Goal: Task Accomplishment & Management: Manage account settings

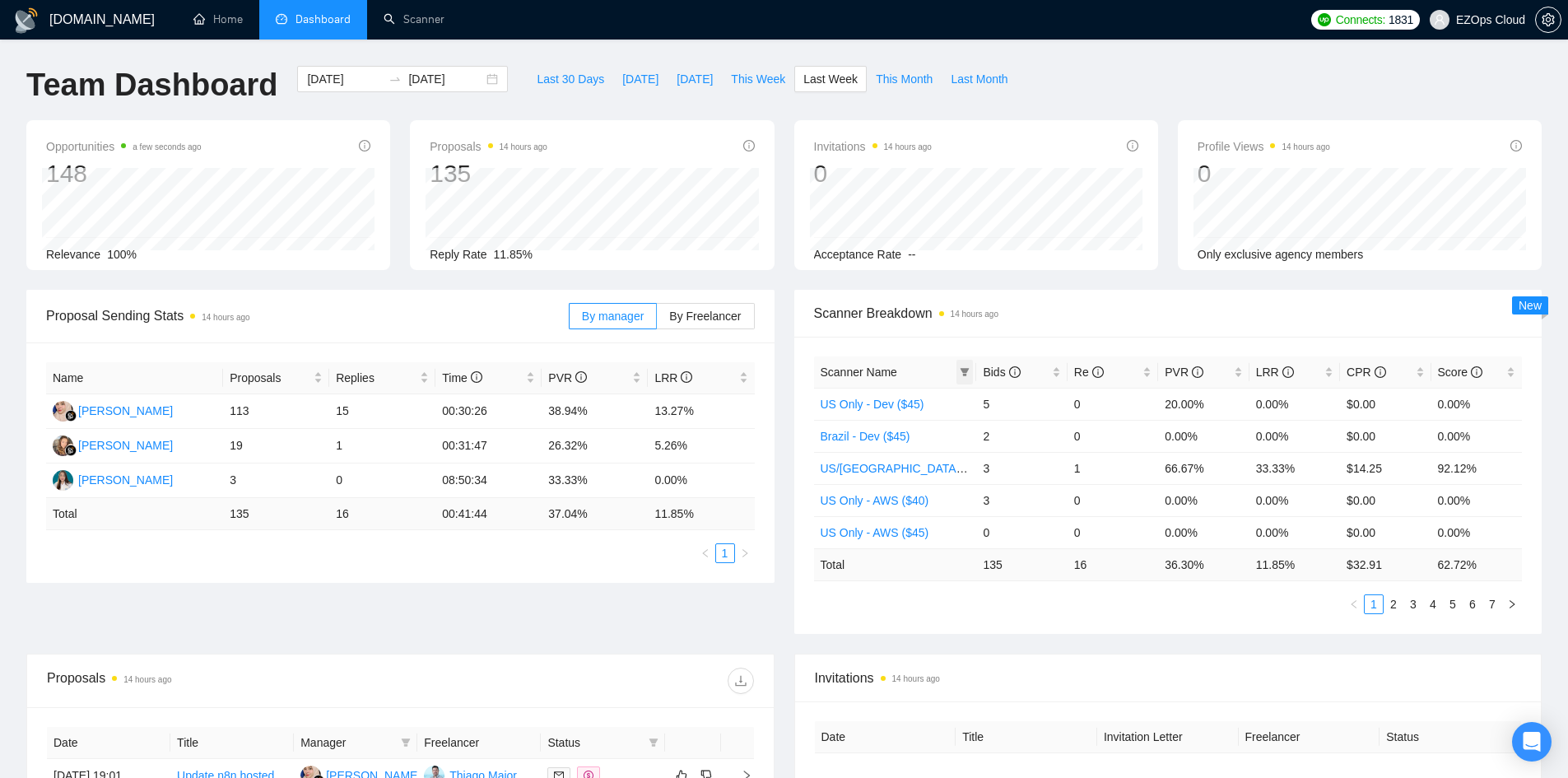
click at [963, 372] on icon "filter" at bounding box center [964, 372] width 10 height 10
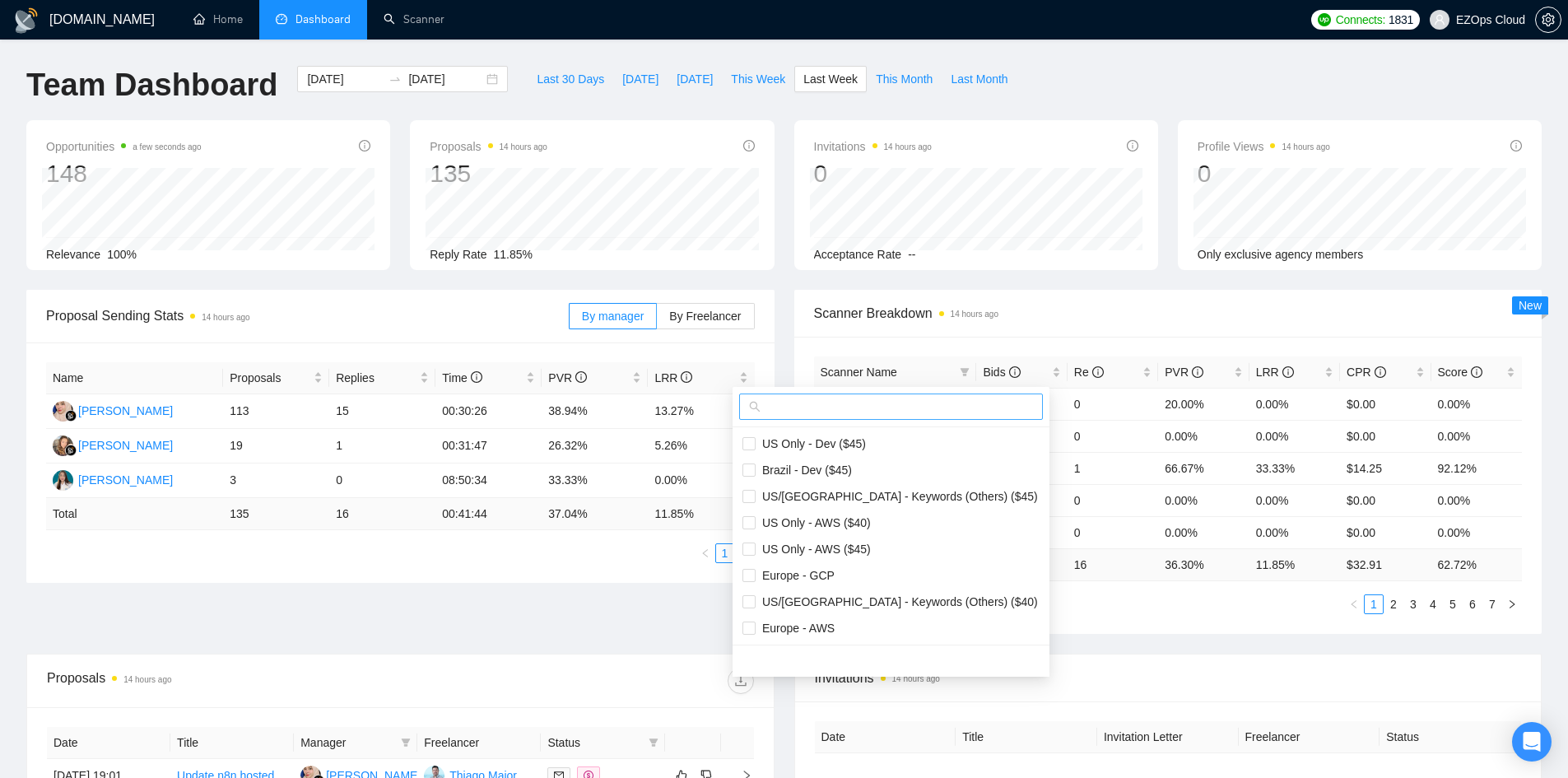
click at [952, 405] on input "text" at bounding box center [898, 406] width 269 height 18
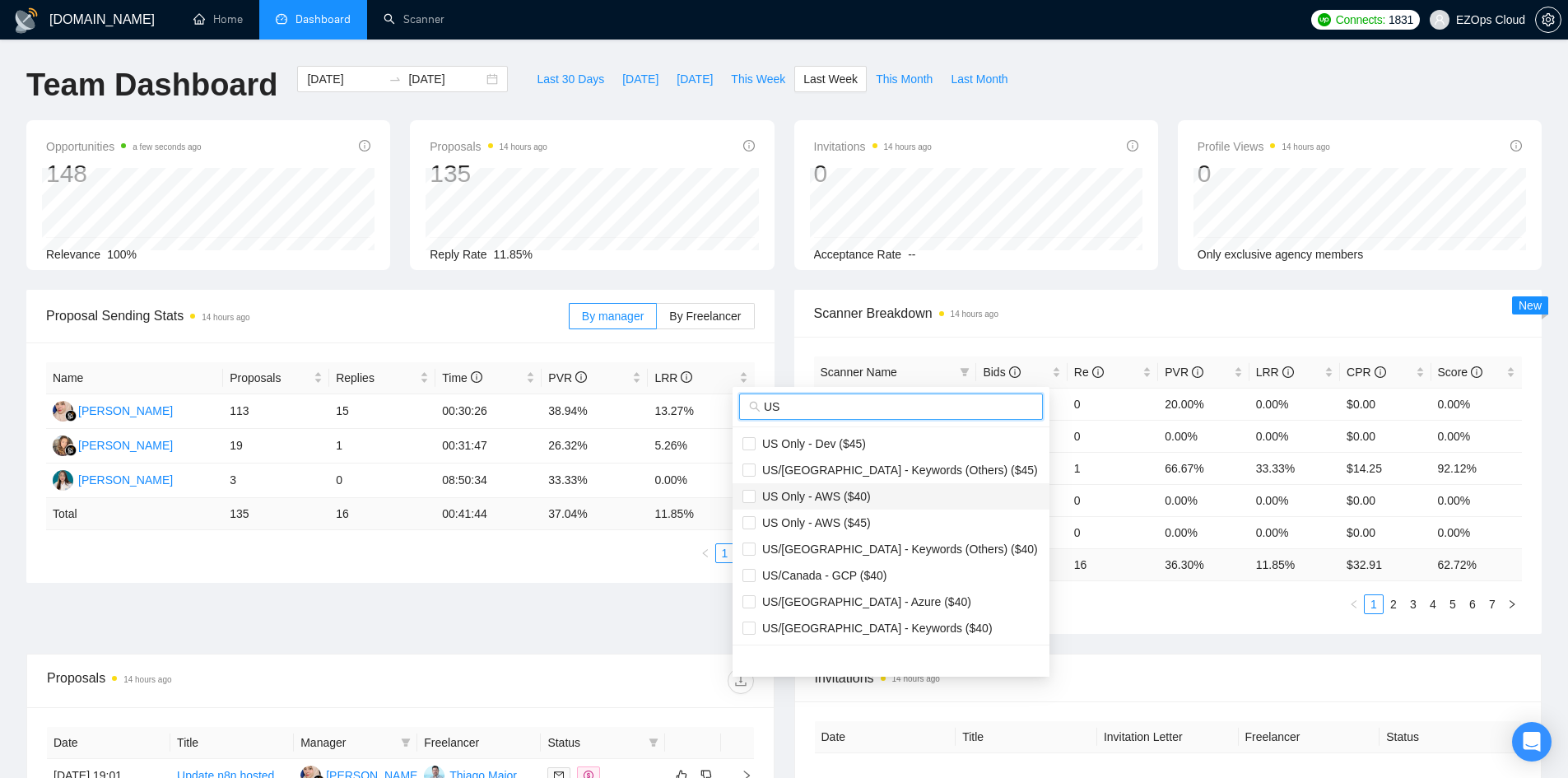
type input "US"
click at [822, 493] on span "US Only - AWS ($40)" at bounding box center [812, 496] width 115 height 13
checkbox input "true"
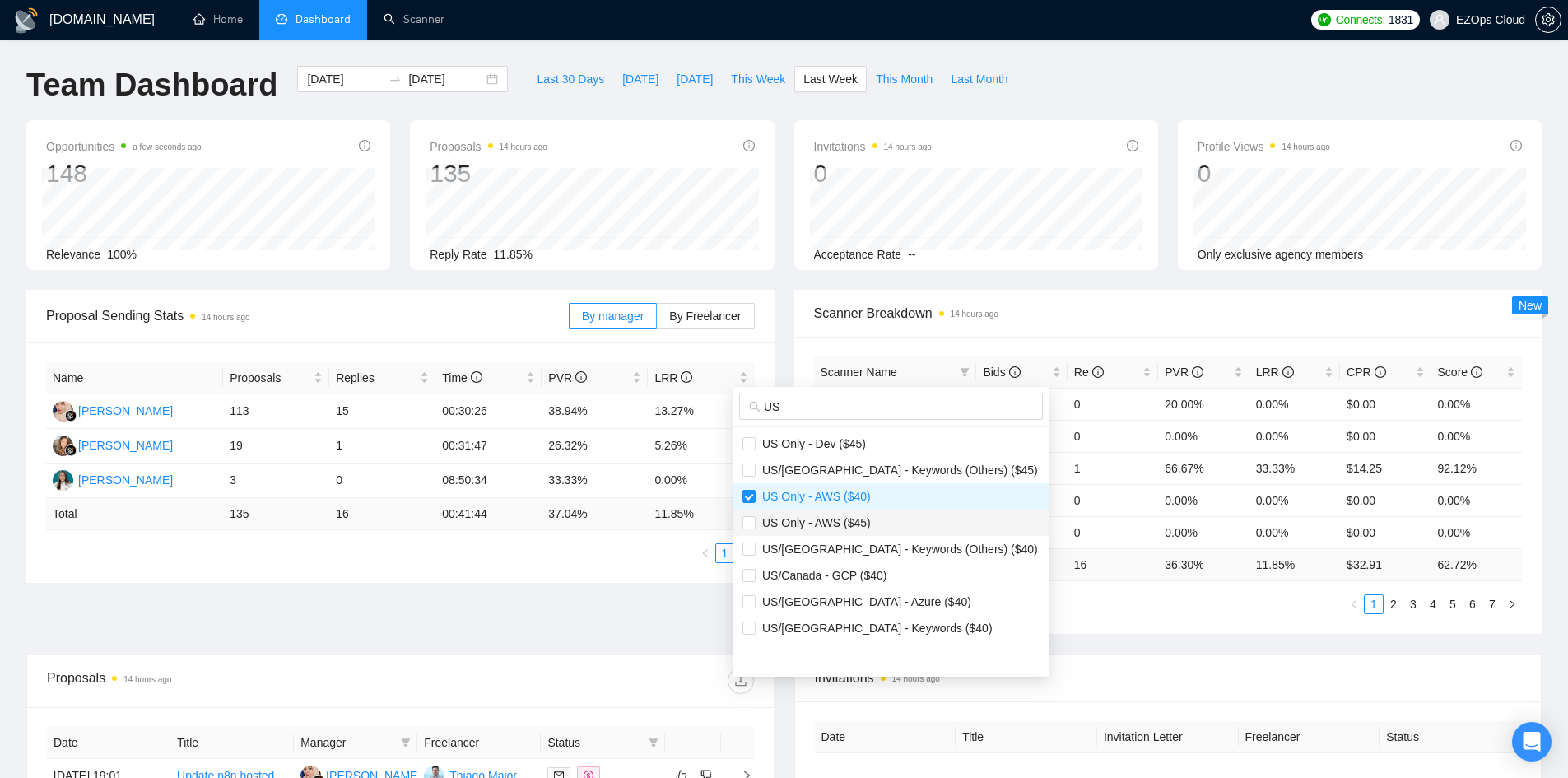
click at [832, 516] on span "US Only - AWS ($45)" at bounding box center [812, 522] width 115 height 13
checkbox input "true"
click at [857, 576] on span "US/Canada - GCP ($40)" at bounding box center [821, 575] width 131 height 13
checkbox input "true"
click at [866, 595] on span "US/[GEOGRAPHIC_DATA] - Azure ($40)" at bounding box center [863, 601] width 216 height 13
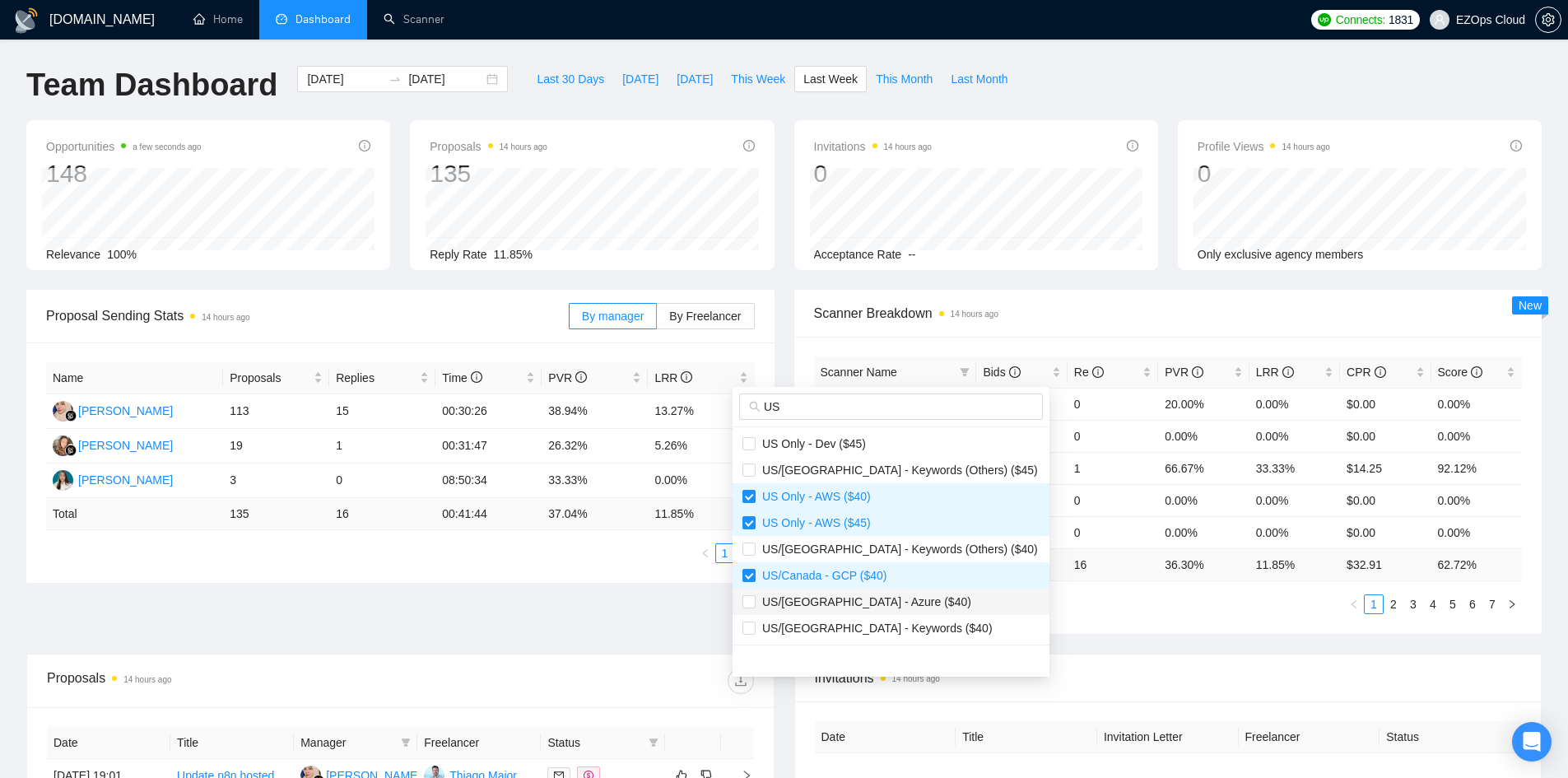
checkbox input "true"
click at [878, 624] on span "US/[GEOGRAPHIC_DATA] - Keywords ($40)" at bounding box center [873, 628] width 237 height 13
checkbox input "true"
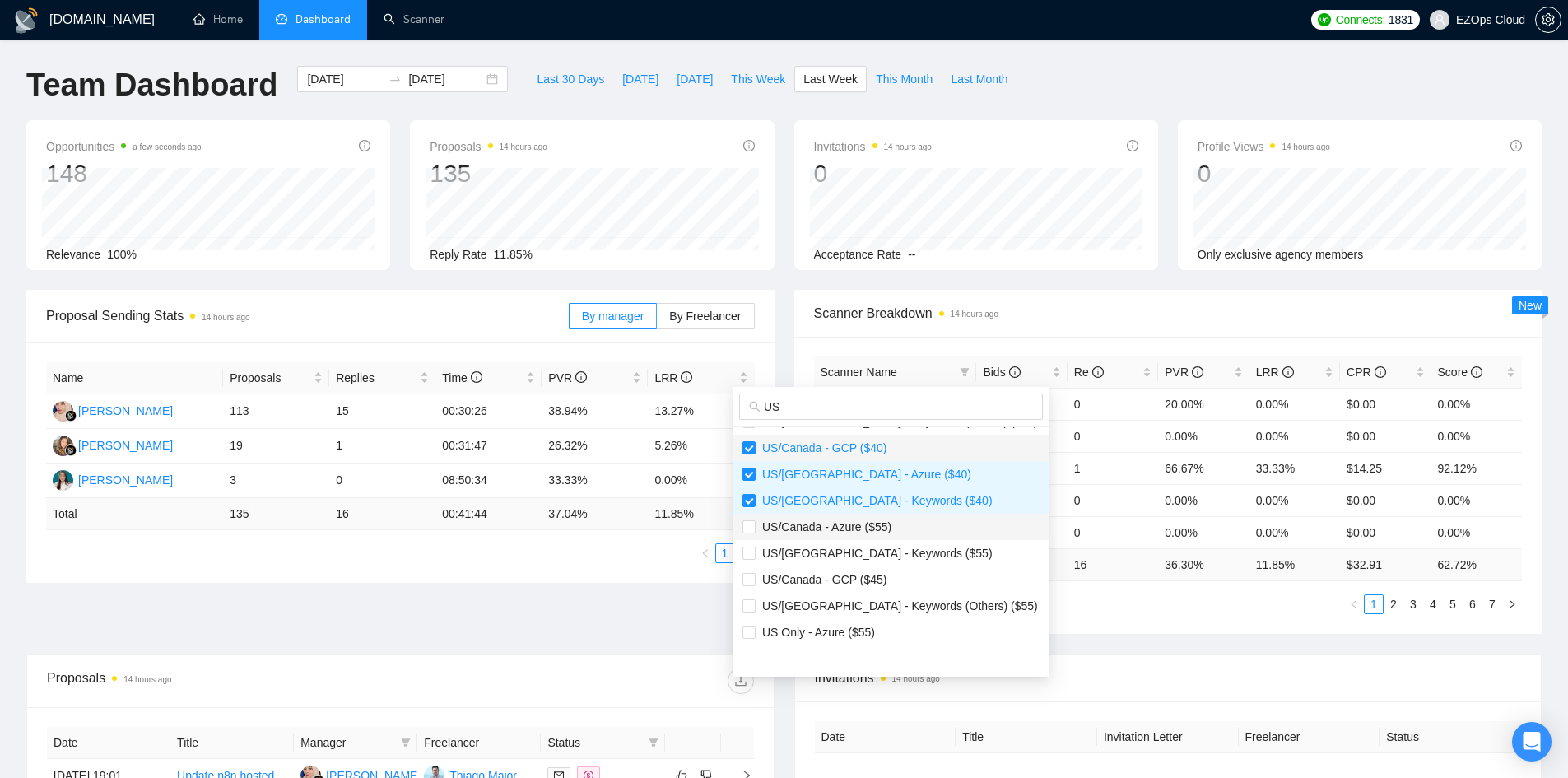
scroll to position [165, 0]
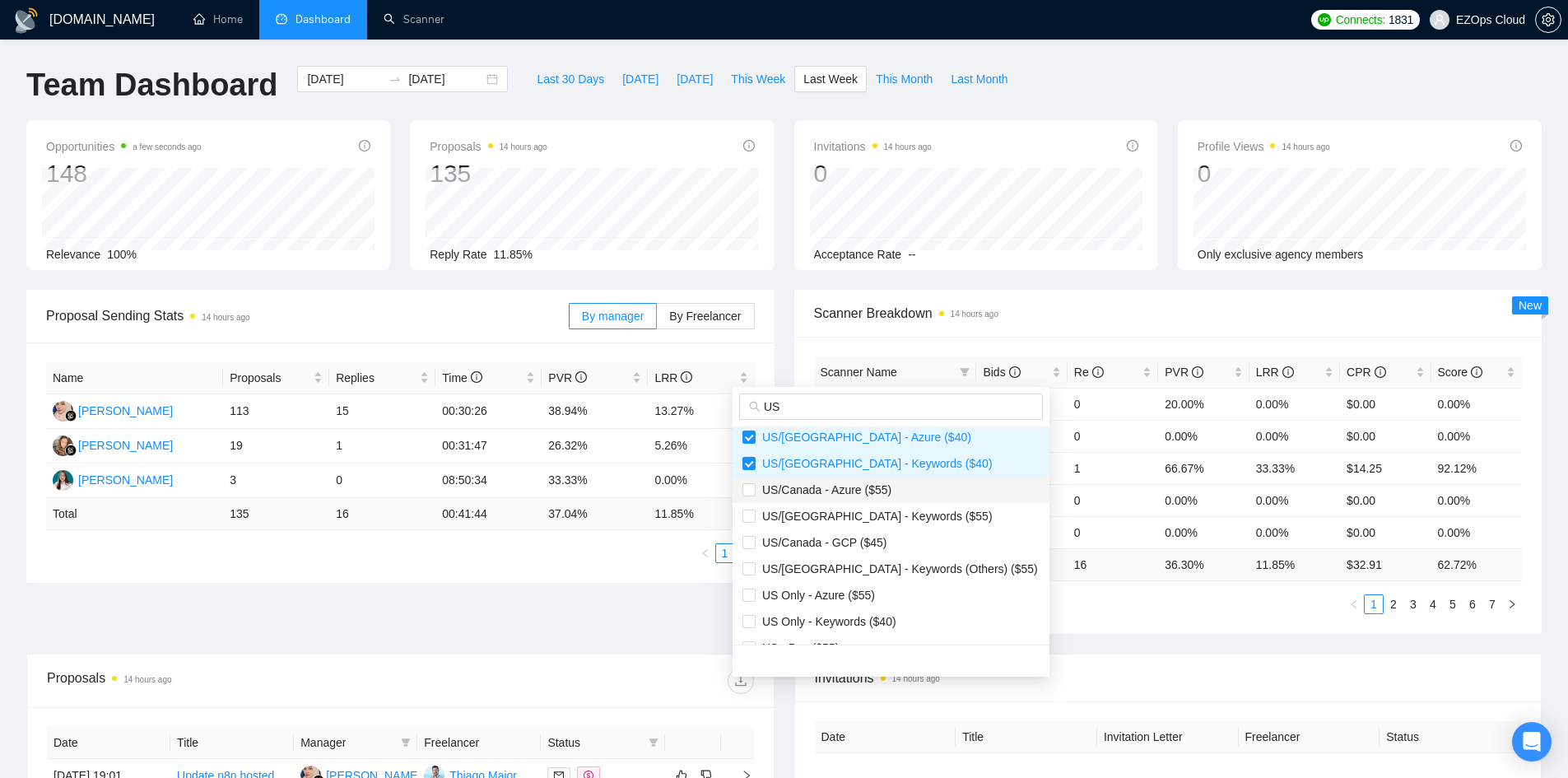
click at [866, 492] on span "US/Canada - Azure ($55)" at bounding box center [823, 489] width 136 height 13
checkbox input "true"
click at [866, 514] on span "US/[GEOGRAPHIC_DATA] - Keywords ($55)" at bounding box center [873, 515] width 237 height 13
checkbox input "true"
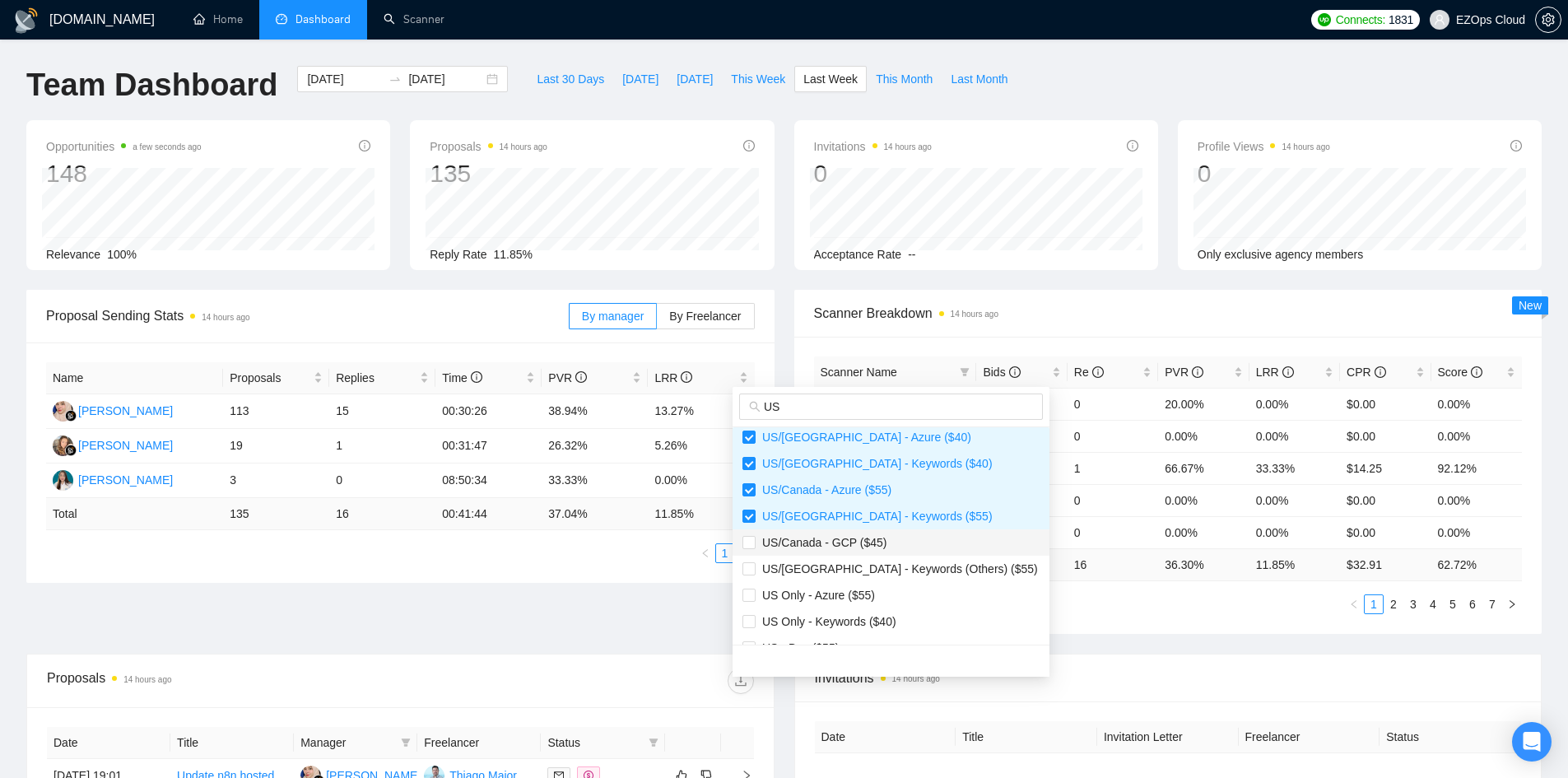
click at [845, 542] on span "US/Canada - GCP ($45)" at bounding box center [821, 542] width 131 height 13
checkbox input "true"
click at [854, 592] on span "US Only - Azure ($55)" at bounding box center [815, 594] width 119 height 13
checkbox input "true"
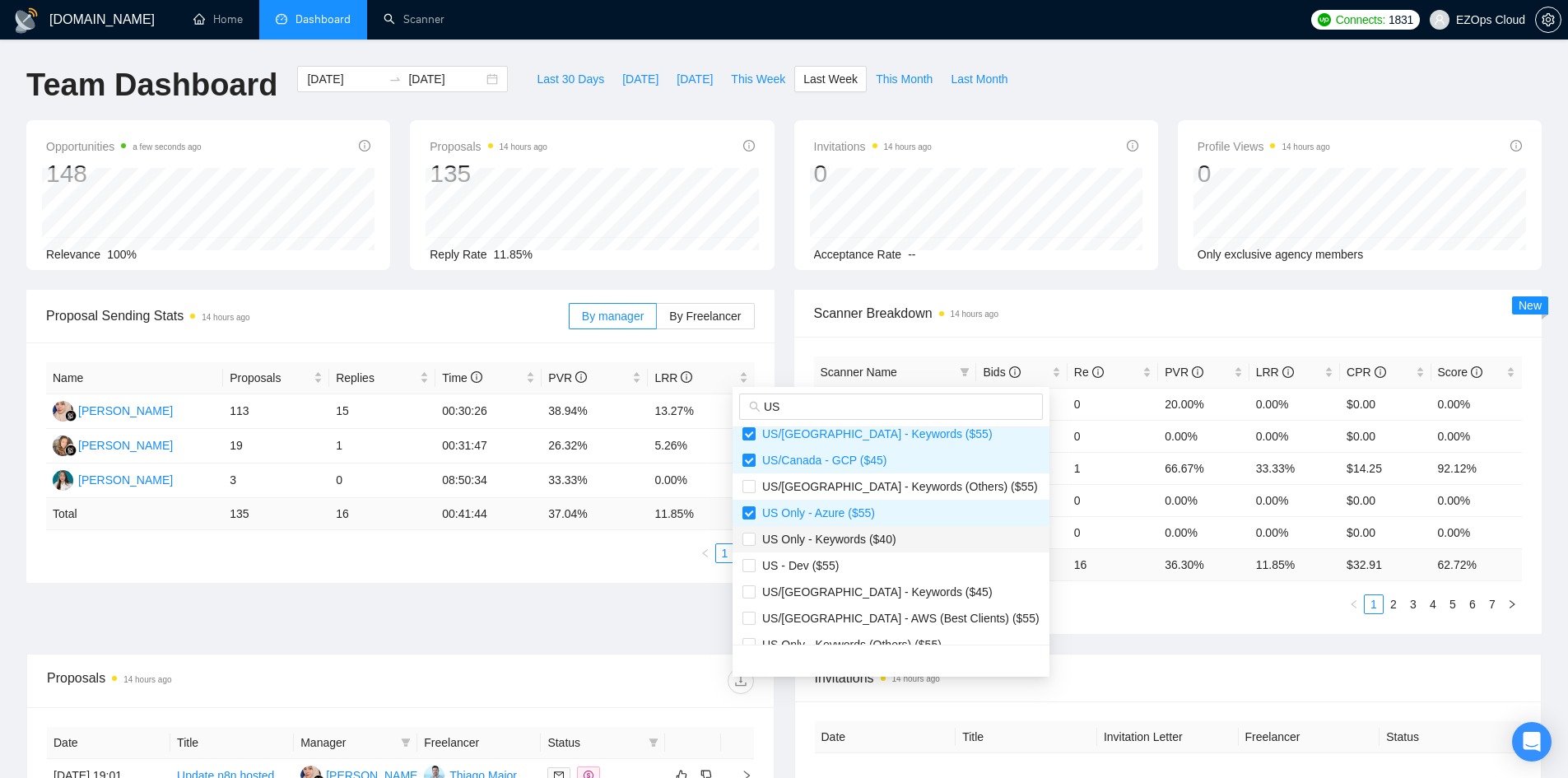
click at [847, 538] on span "US Only - Keywords ($40)" at bounding box center [825, 538] width 140 height 13
checkbox input "true"
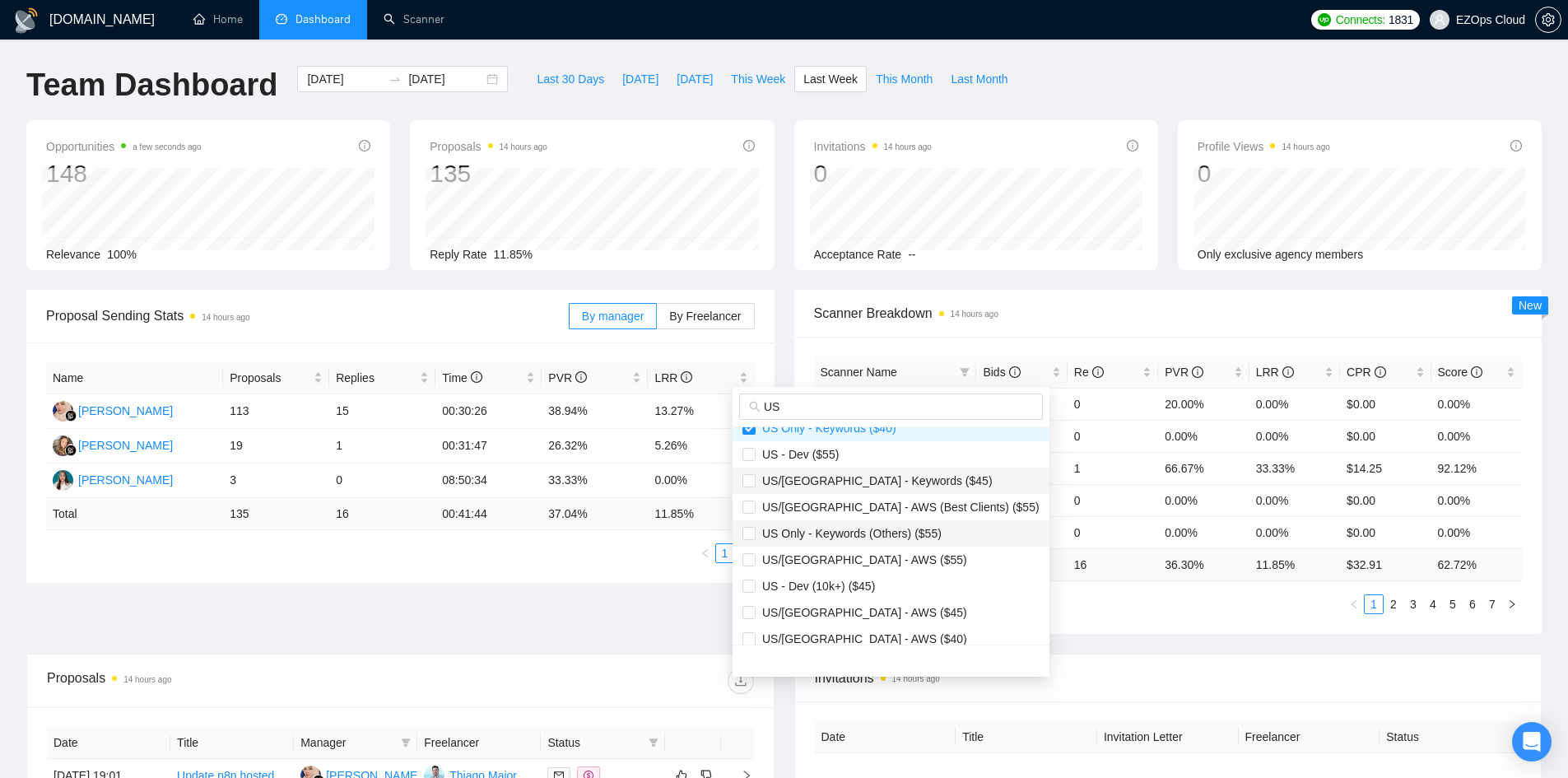
scroll to position [329, 0]
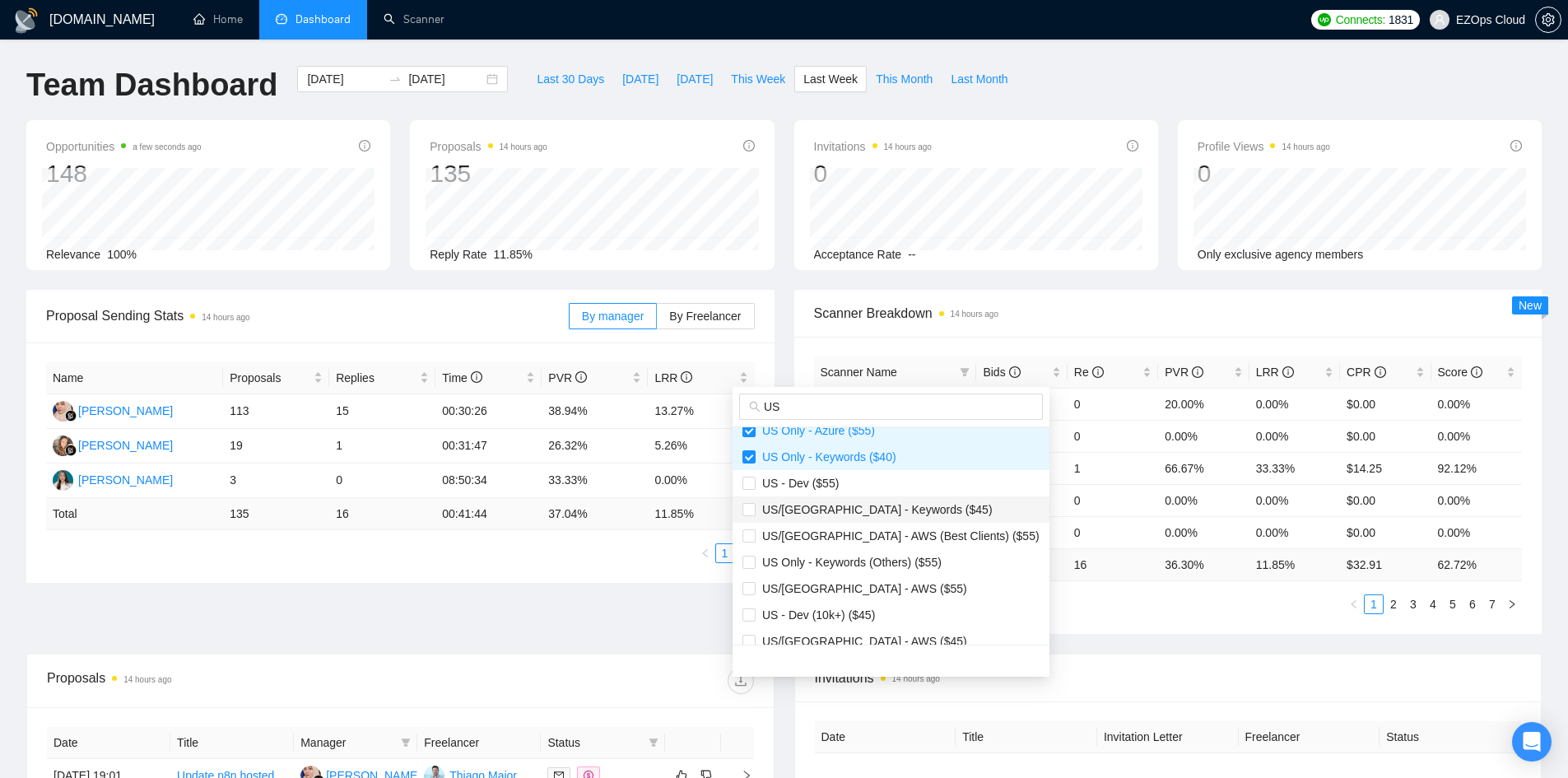
click at [855, 513] on span "US/[GEOGRAPHIC_DATA] - Keywords ($45)" at bounding box center [873, 508] width 237 height 13
checkbox input "true"
click at [859, 537] on span "US/[GEOGRAPHIC_DATA] - AWS (Best Clients) ($55)" at bounding box center [897, 535] width 284 height 13
checkbox input "true"
click at [849, 588] on span "US/[GEOGRAPHIC_DATA] - AWS ($55)" at bounding box center [861, 588] width 212 height 13
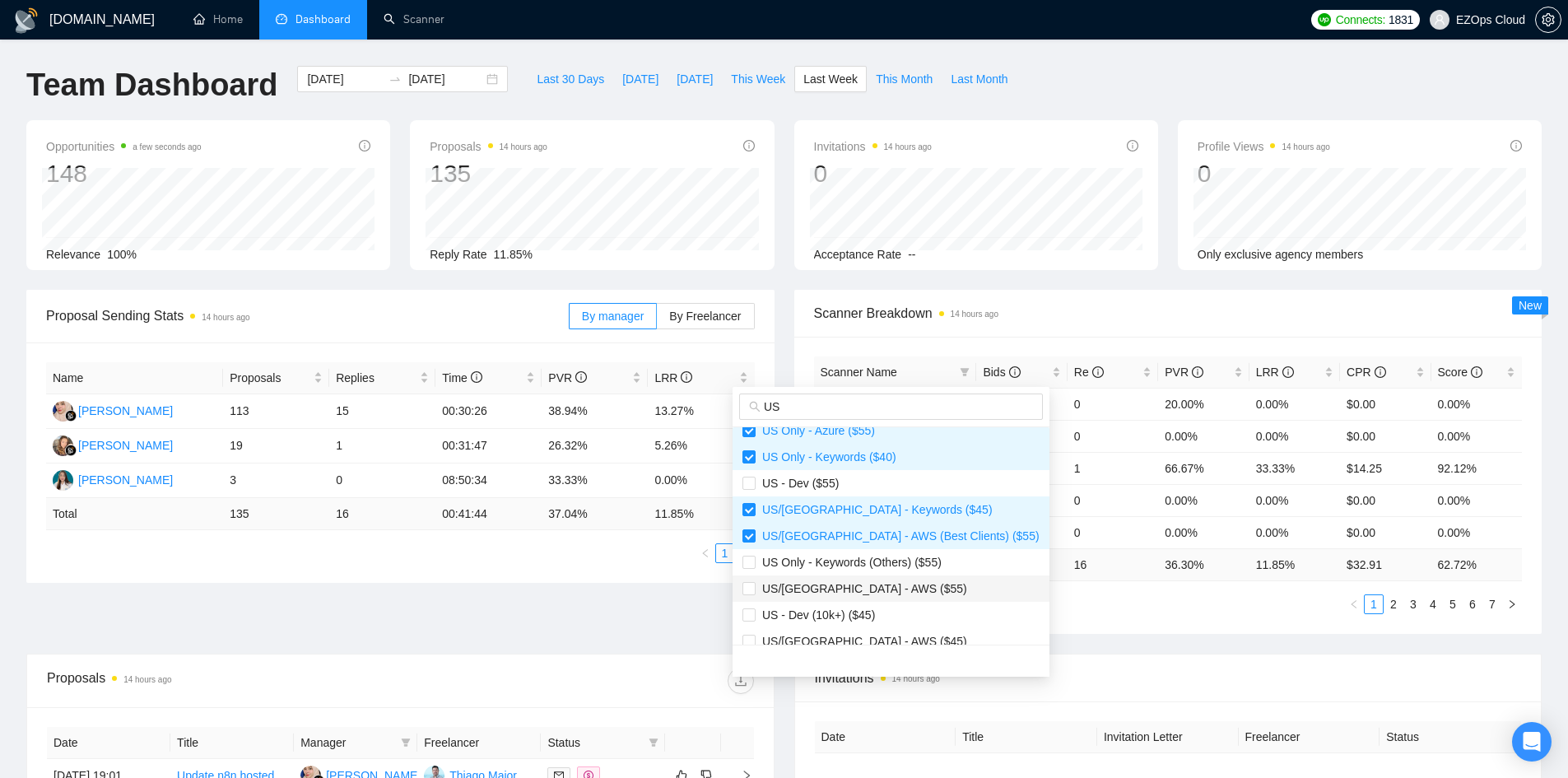
checkbox input "true"
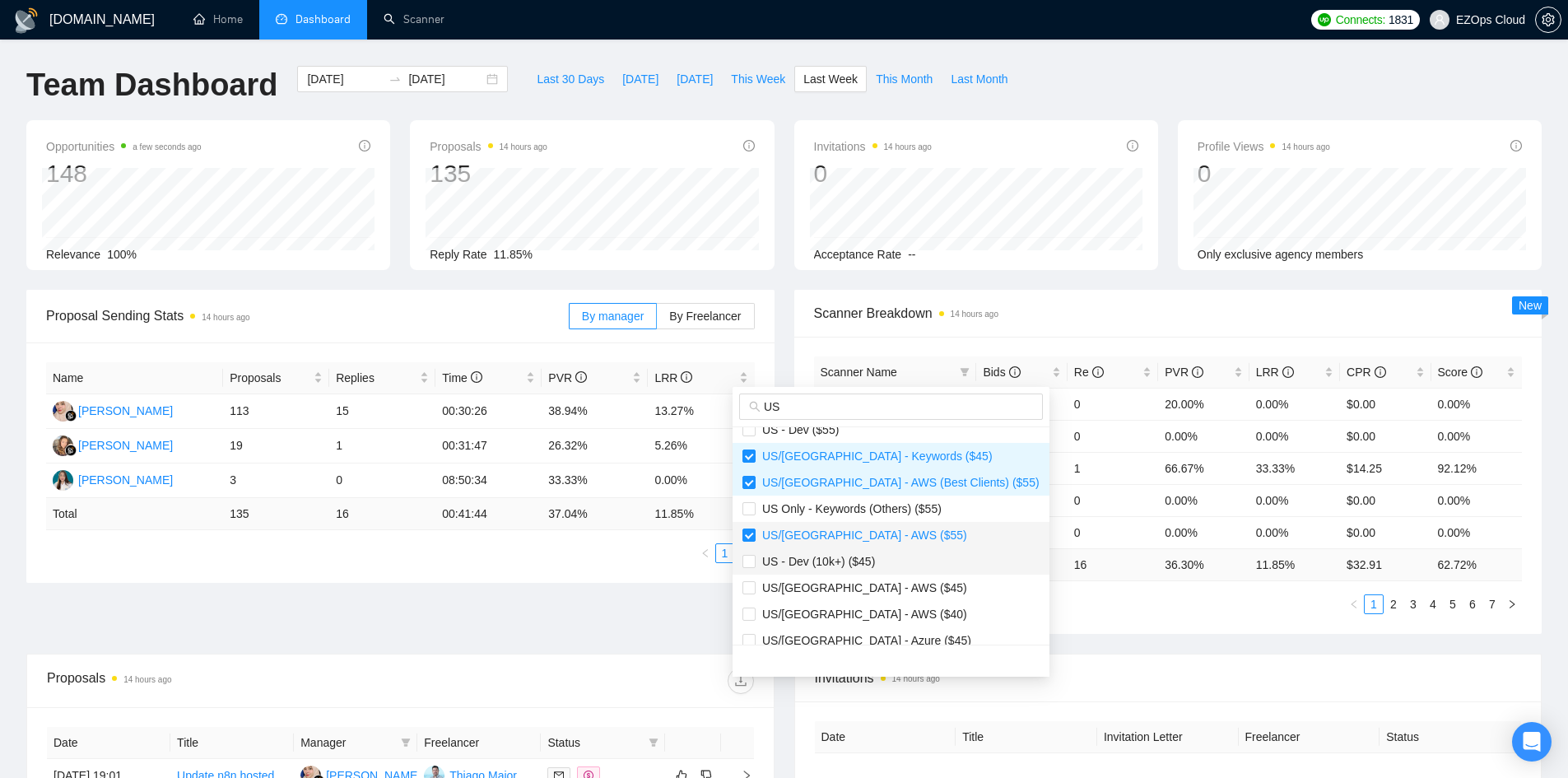
scroll to position [412, 0]
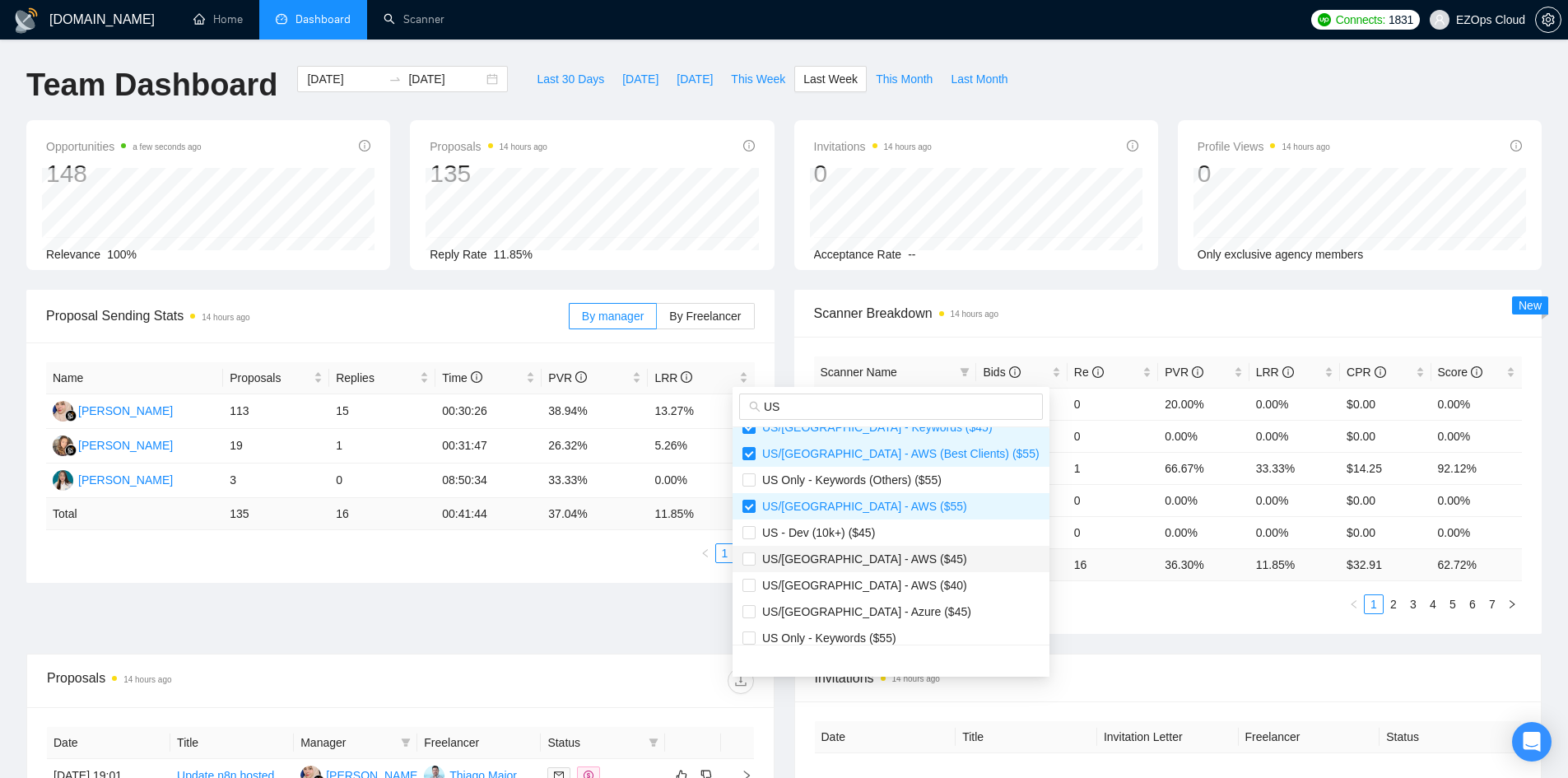
click at [866, 561] on span "US/[GEOGRAPHIC_DATA] - AWS ($45)" at bounding box center [861, 558] width 212 height 13
checkbox input "true"
click at [864, 580] on span "US/[GEOGRAPHIC_DATA] - AWS ($40)" at bounding box center [861, 584] width 212 height 13
checkbox input "true"
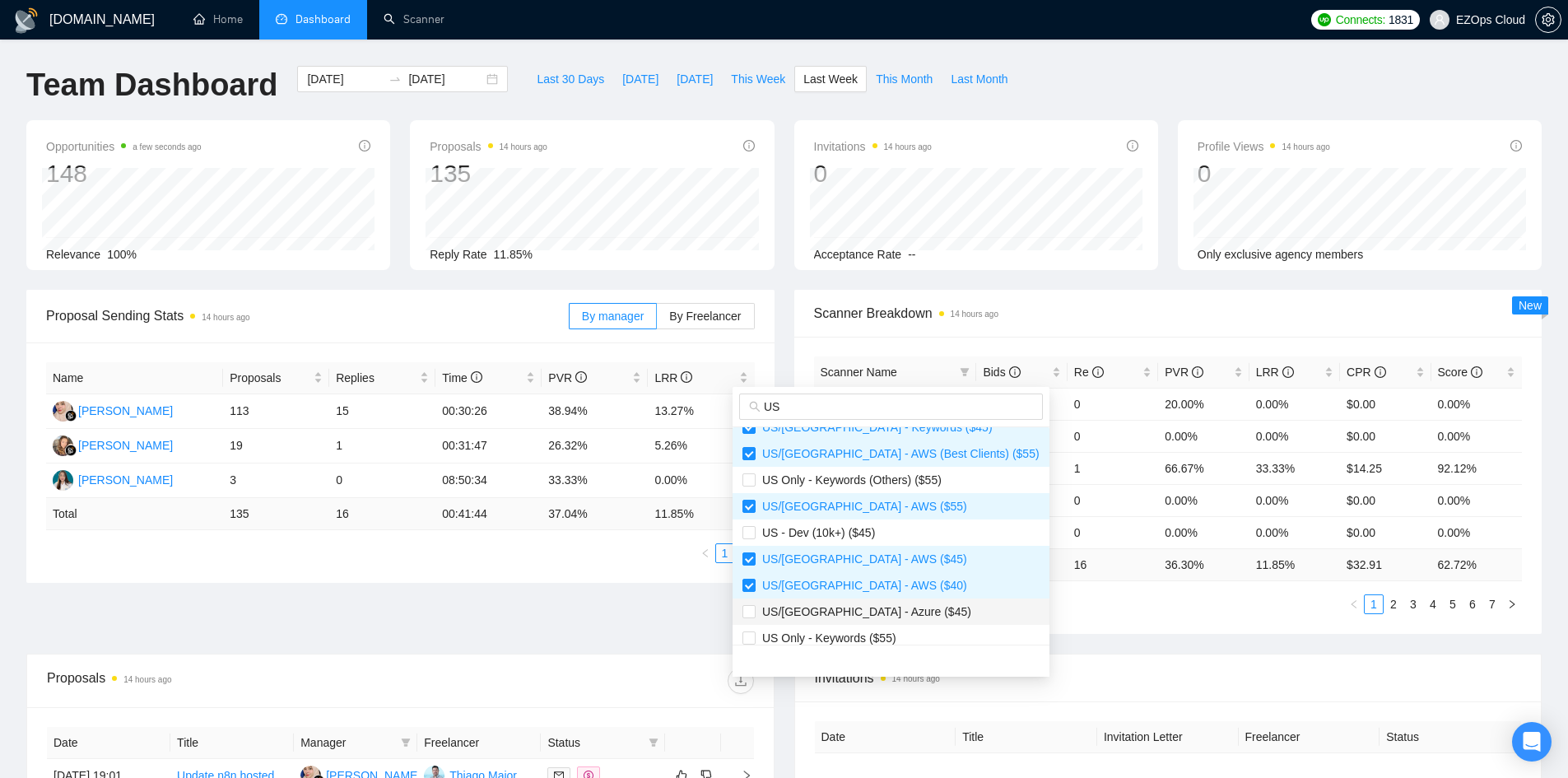
click at [863, 606] on span "US/[GEOGRAPHIC_DATA] - Azure ($45)" at bounding box center [863, 610] width 216 height 13
checkbox input "true"
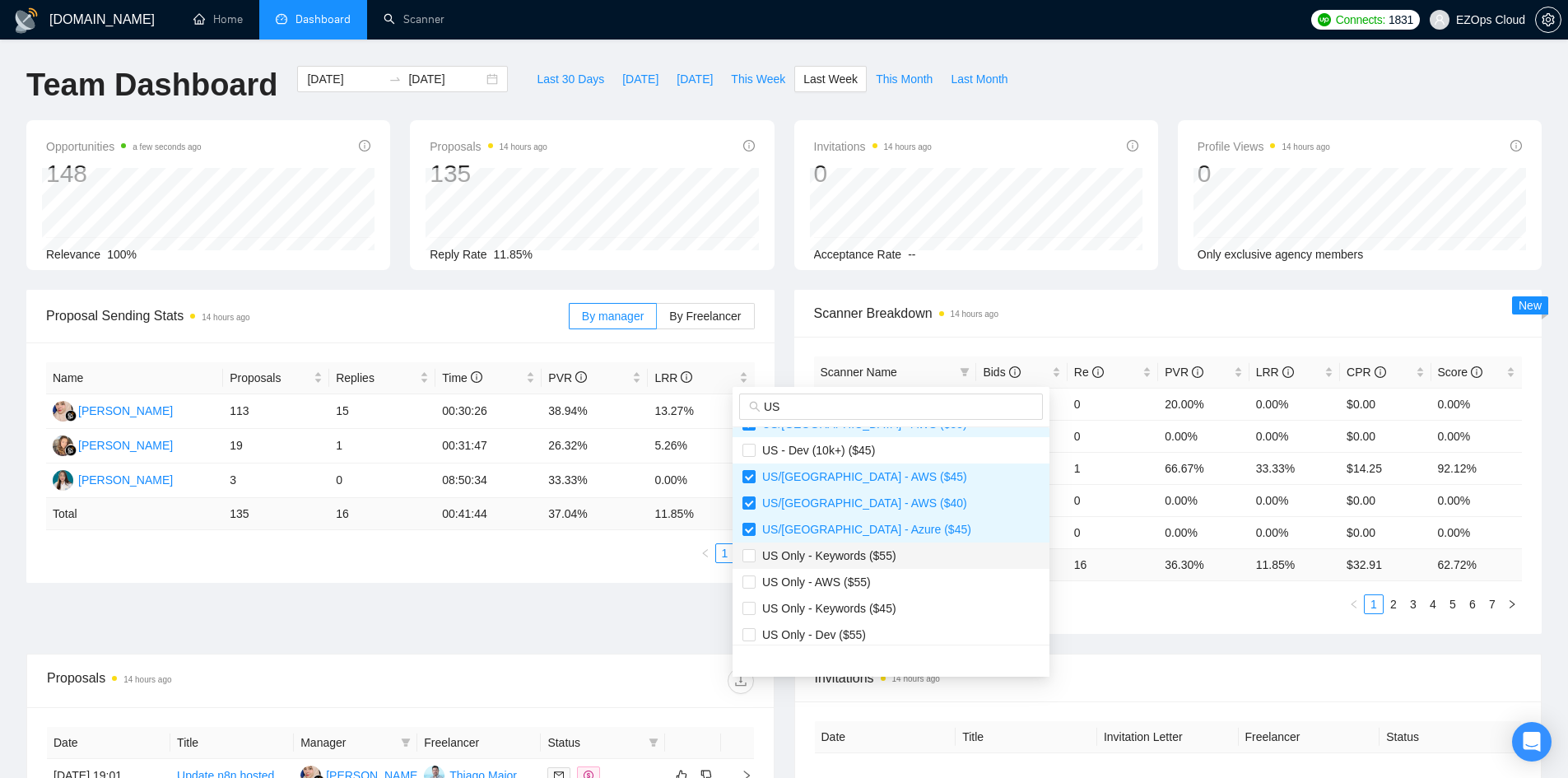
click at [882, 554] on span "US Only - Keywords ($55)" at bounding box center [825, 555] width 140 height 13
checkbox input "true"
click at [854, 579] on span "US Only - AWS ($55)" at bounding box center [812, 581] width 115 height 13
checkbox input "true"
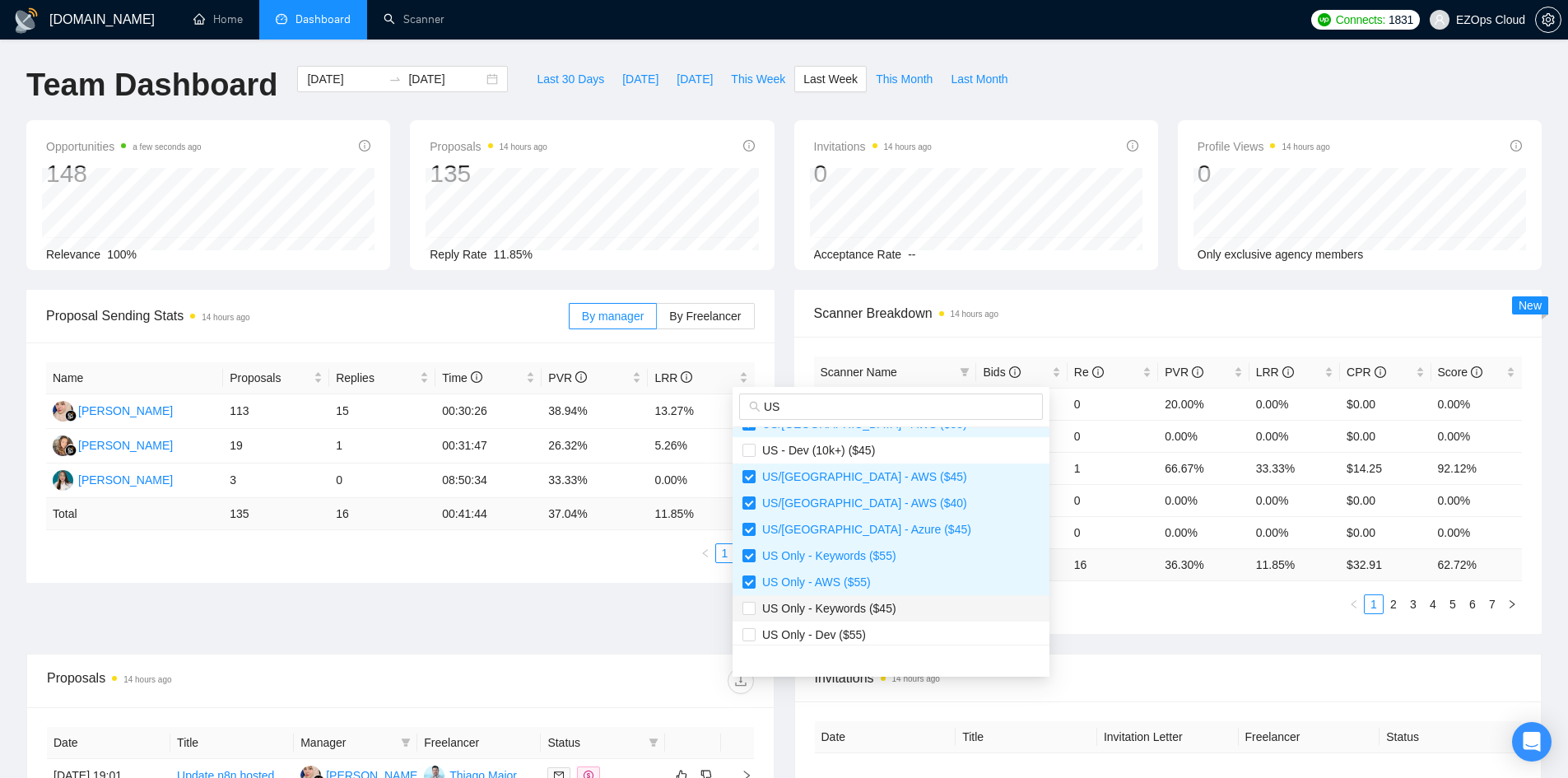
click at [863, 609] on span "US Only - Keywords ($45)" at bounding box center [825, 607] width 140 height 13
checkbox input "true"
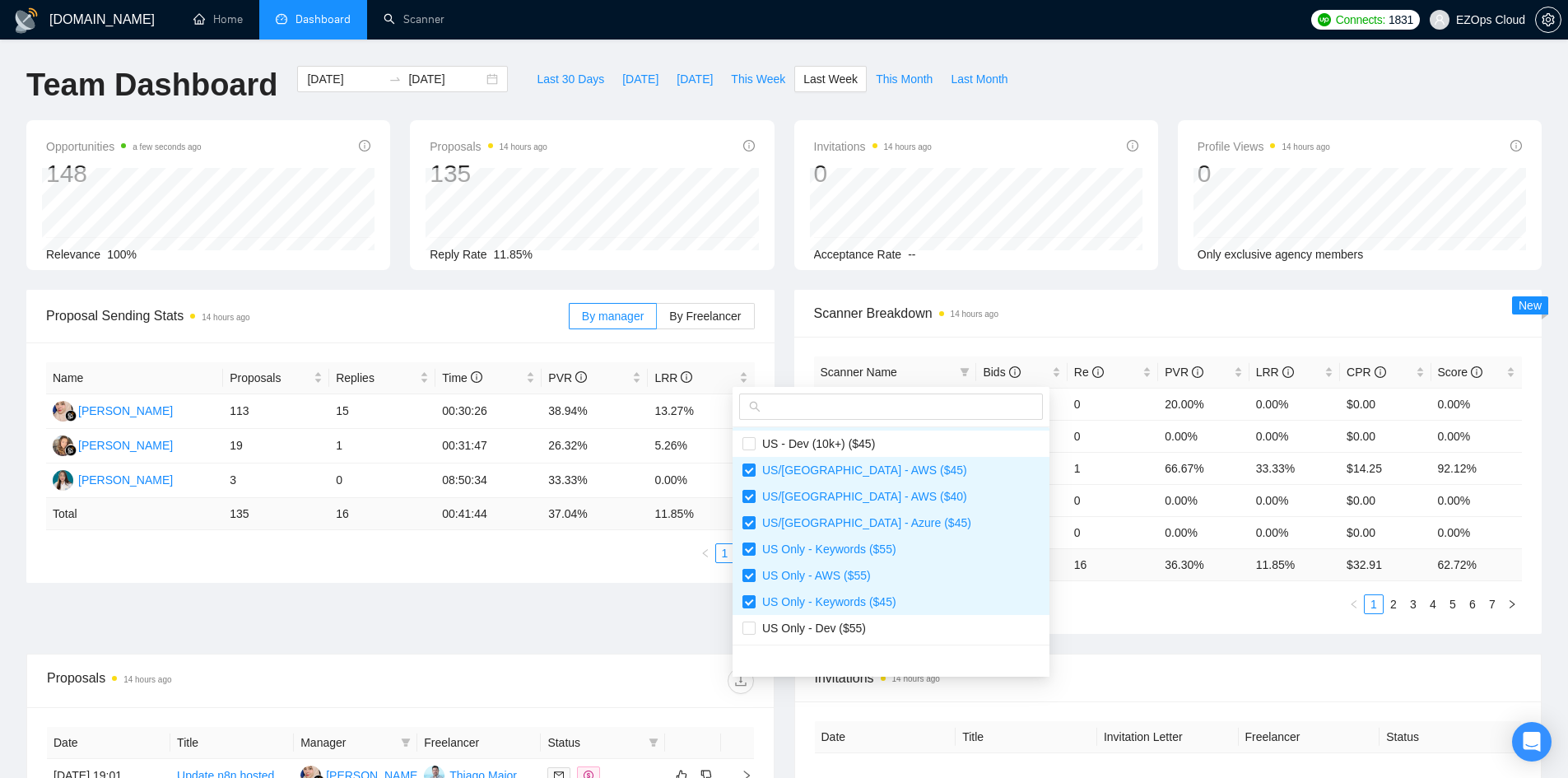
click at [1179, 645] on div "Proposal Sending Stats 14 hours ago By manager By Freelancer Name Proposals Rep…" at bounding box center [783, 472] width 1535 height 364
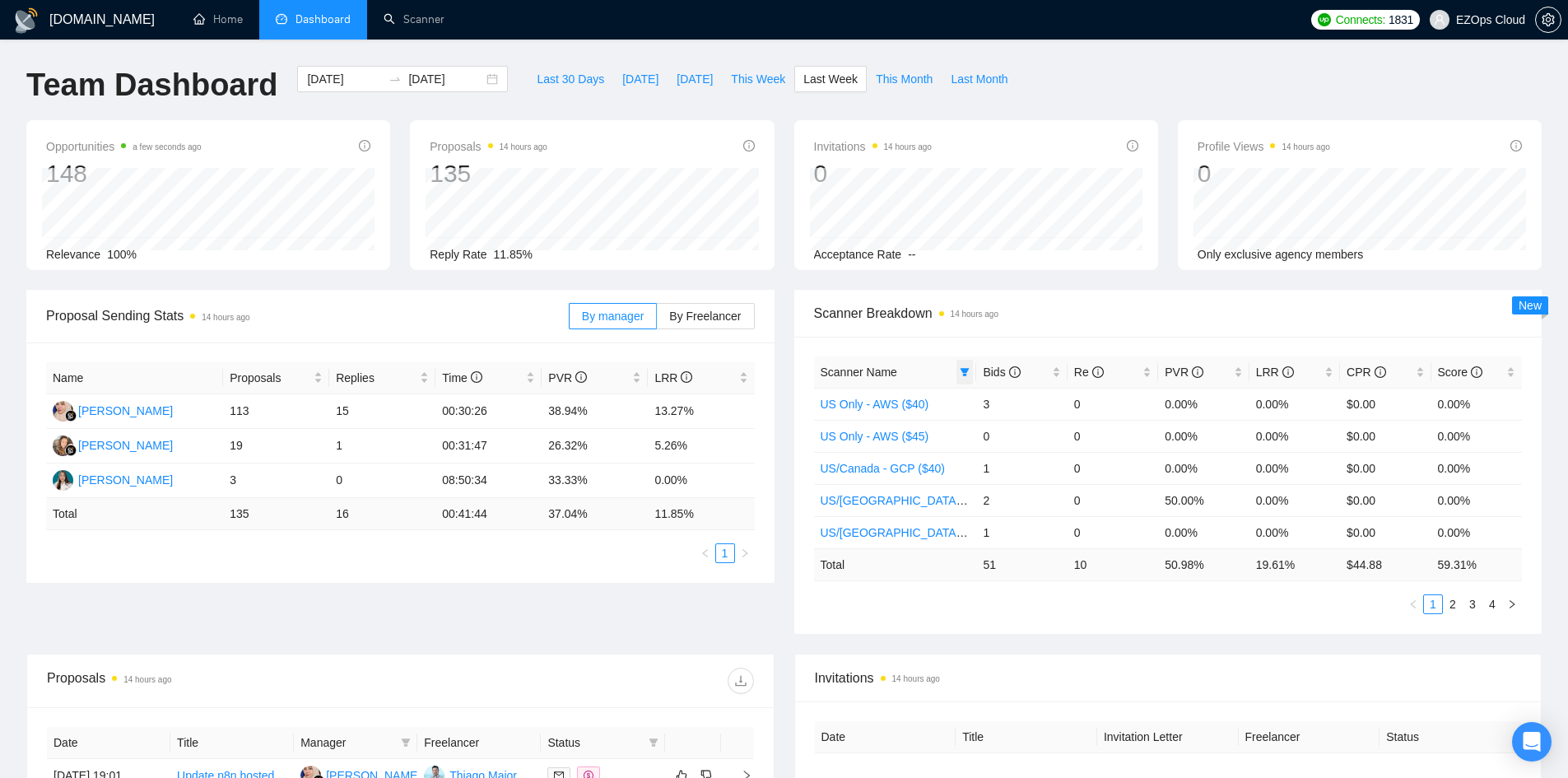
click at [964, 373] on icon "filter" at bounding box center [964, 372] width 10 height 10
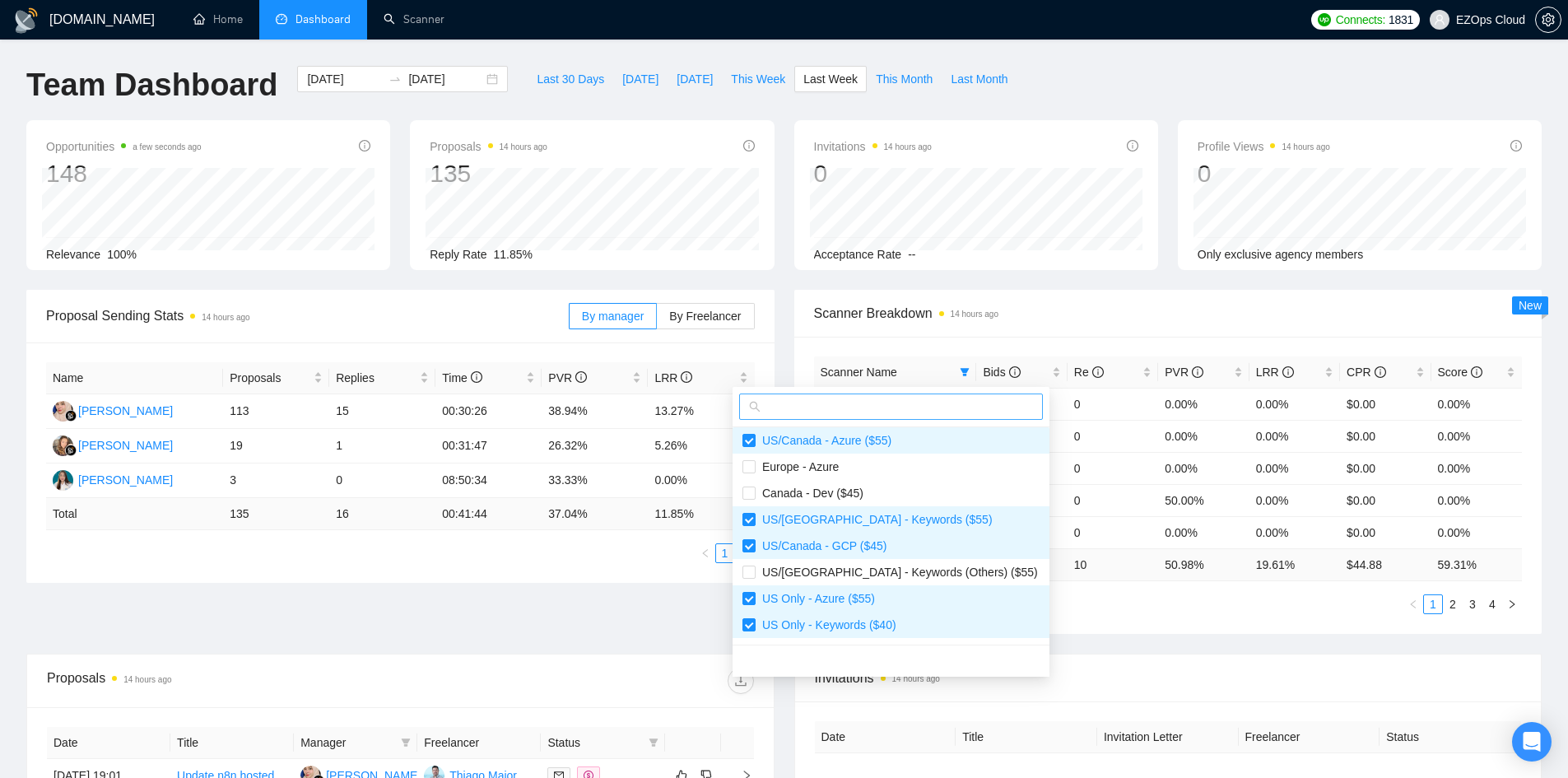
click at [945, 394] on span at bounding box center [890, 406] width 304 height 26
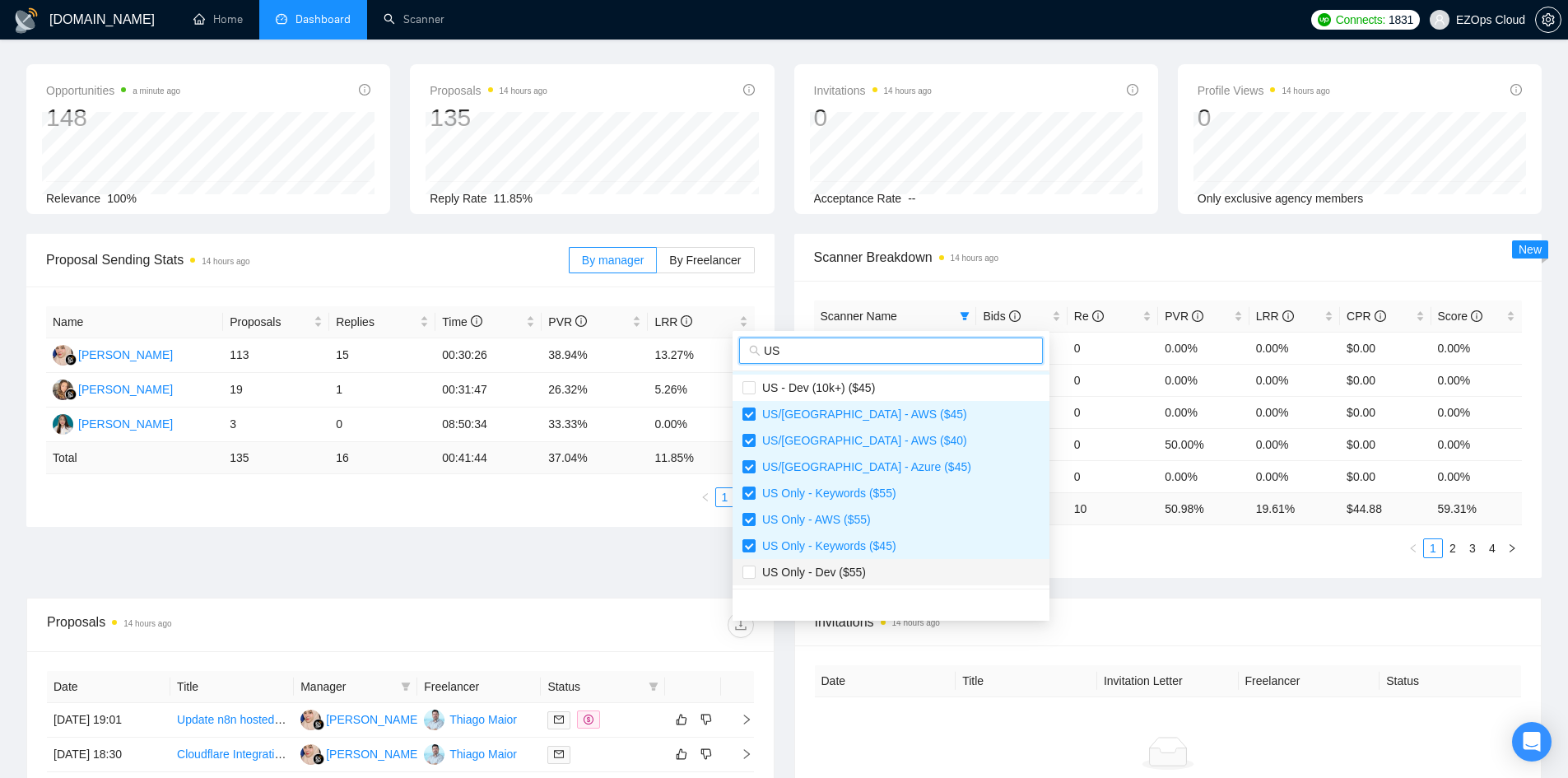
scroll to position [82, 0]
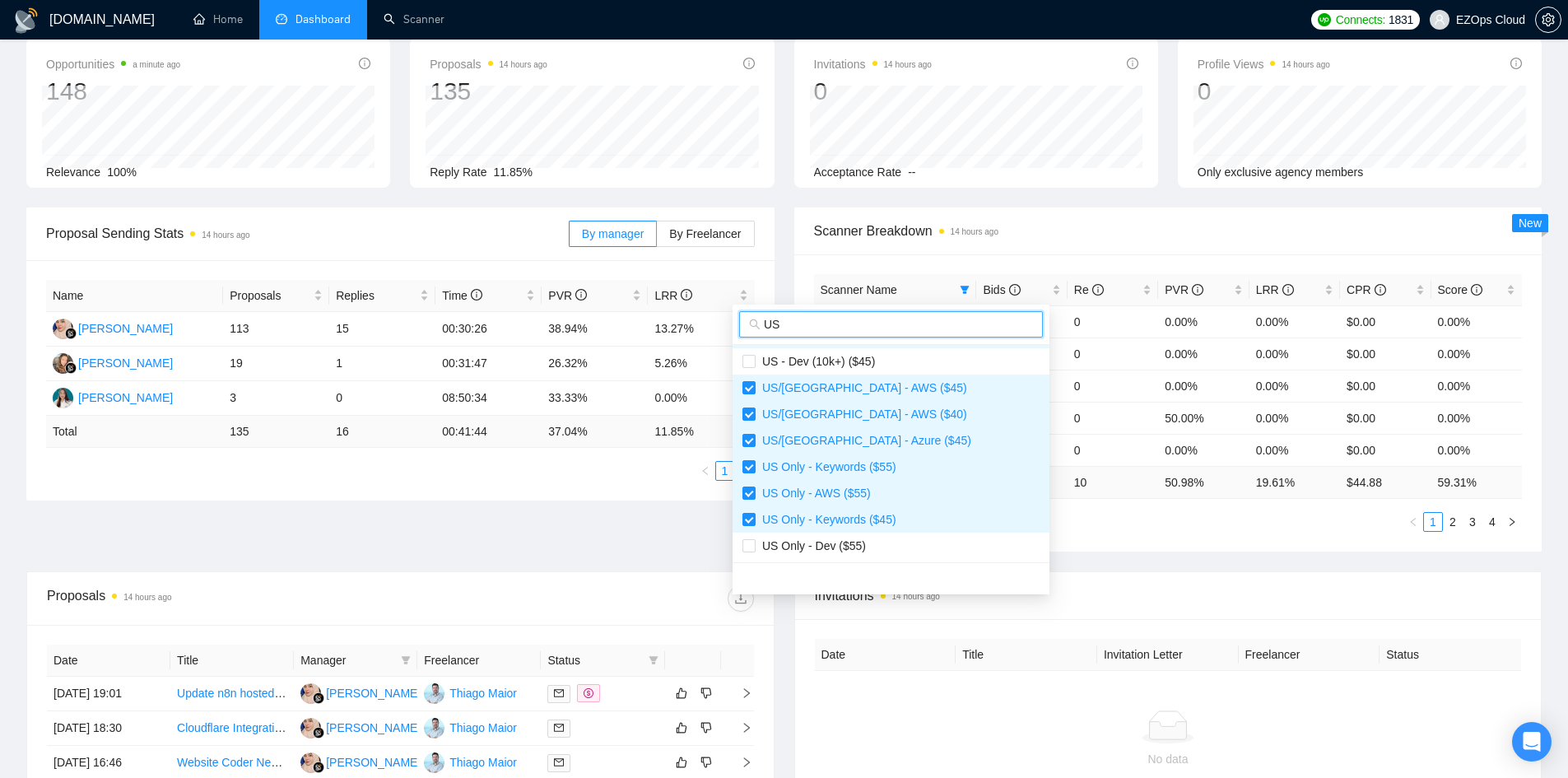
type input "US"
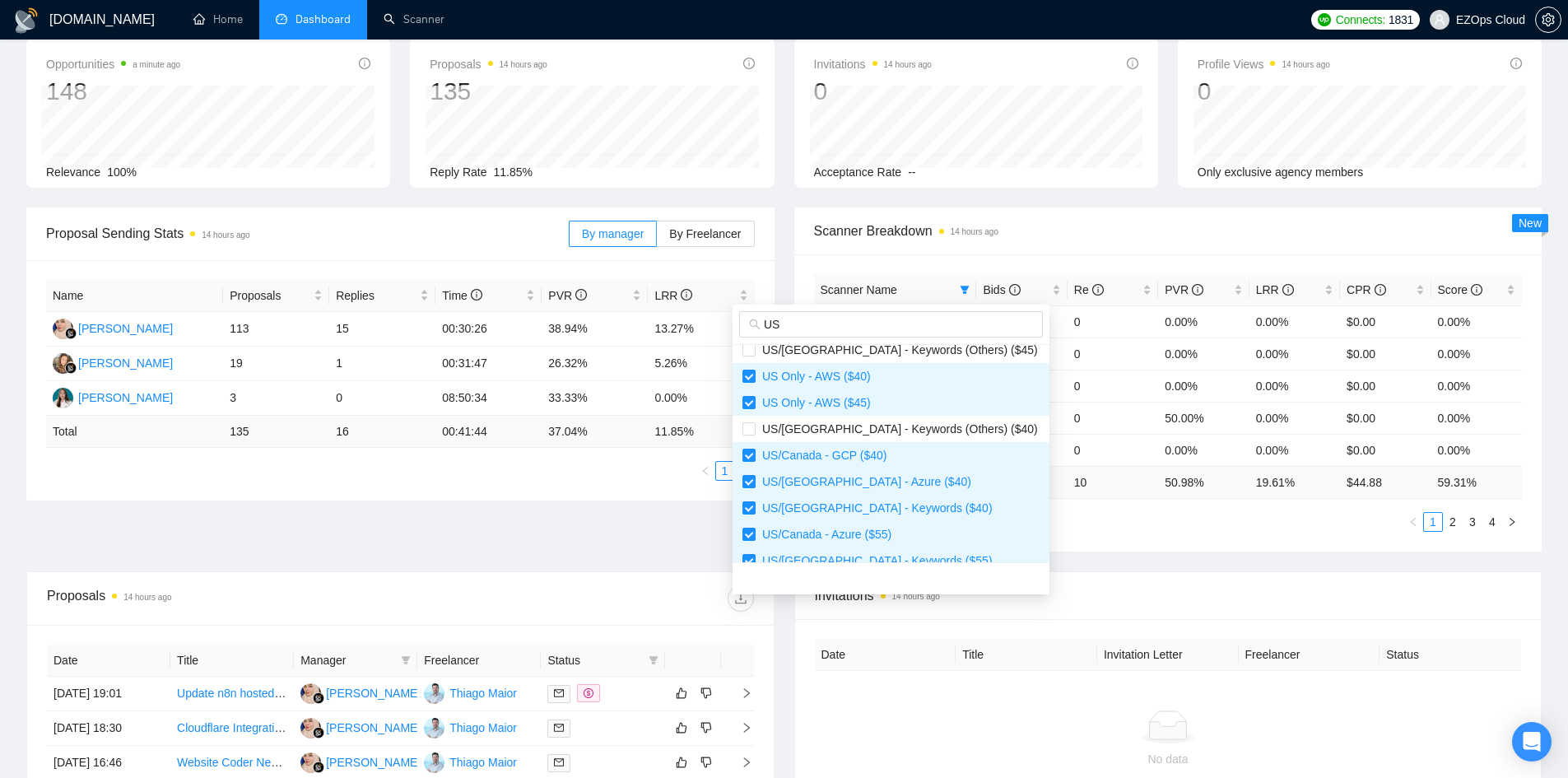
scroll to position [0, 0]
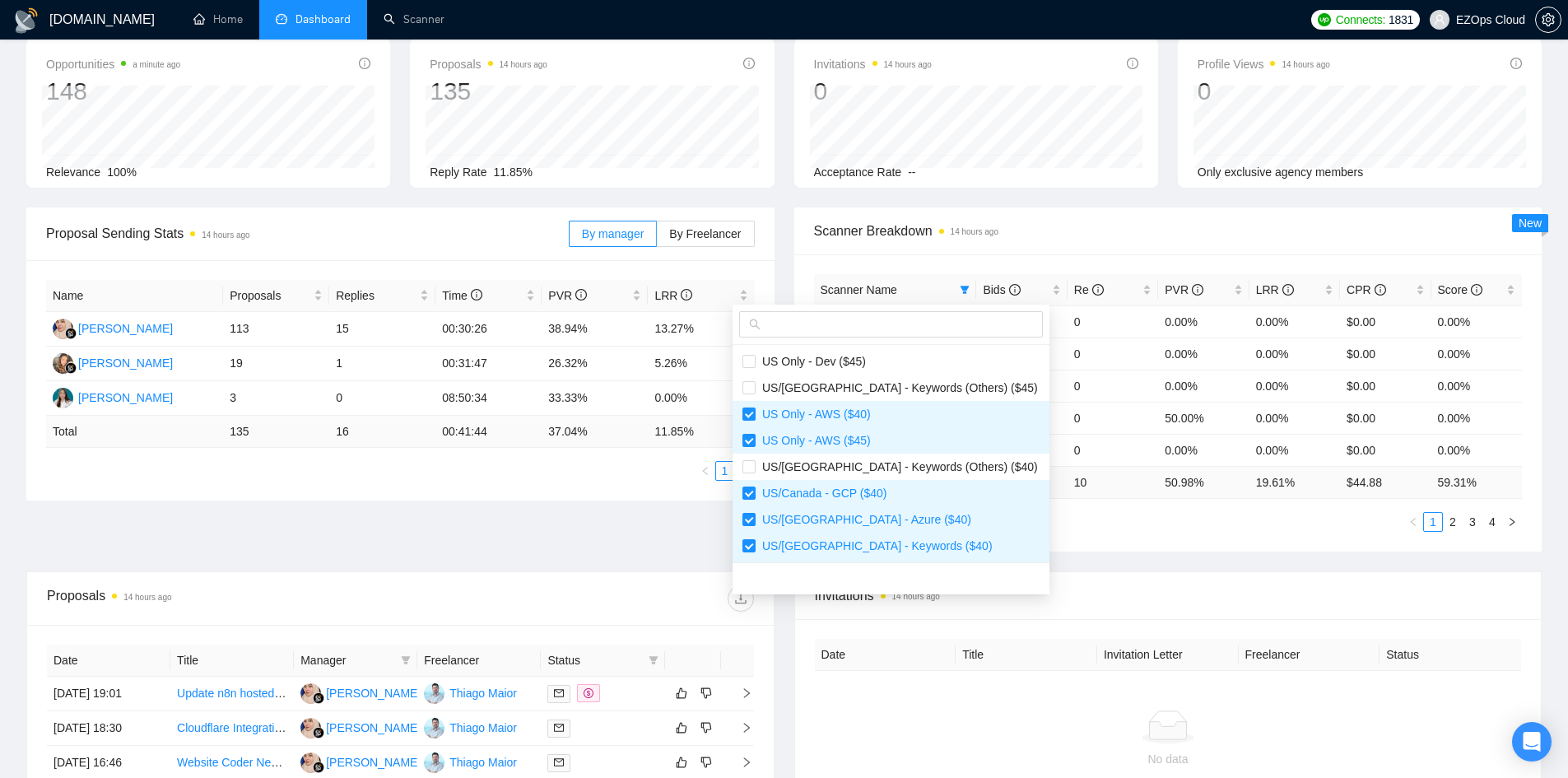
click at [497, 541] on div "Proposal Sending Stats 14 hours ago By manager By Freelancer Name Proposals Rep…" at bounding box center [783, 389] width 1535 height 364
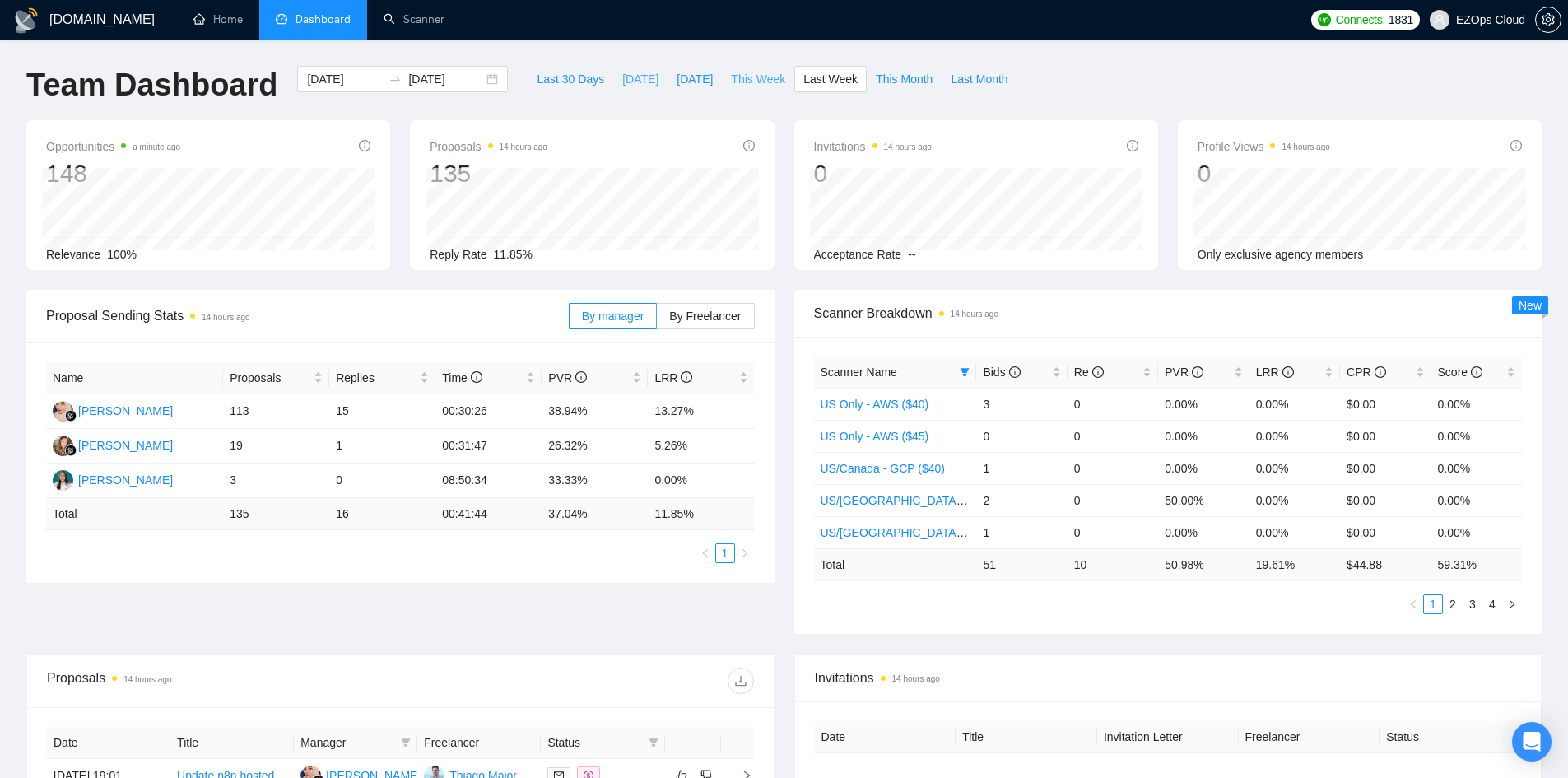
click at [750, 81] on span "This Week" at bounding box center [758, 78] width 54 height 18
type input "[DATE]"
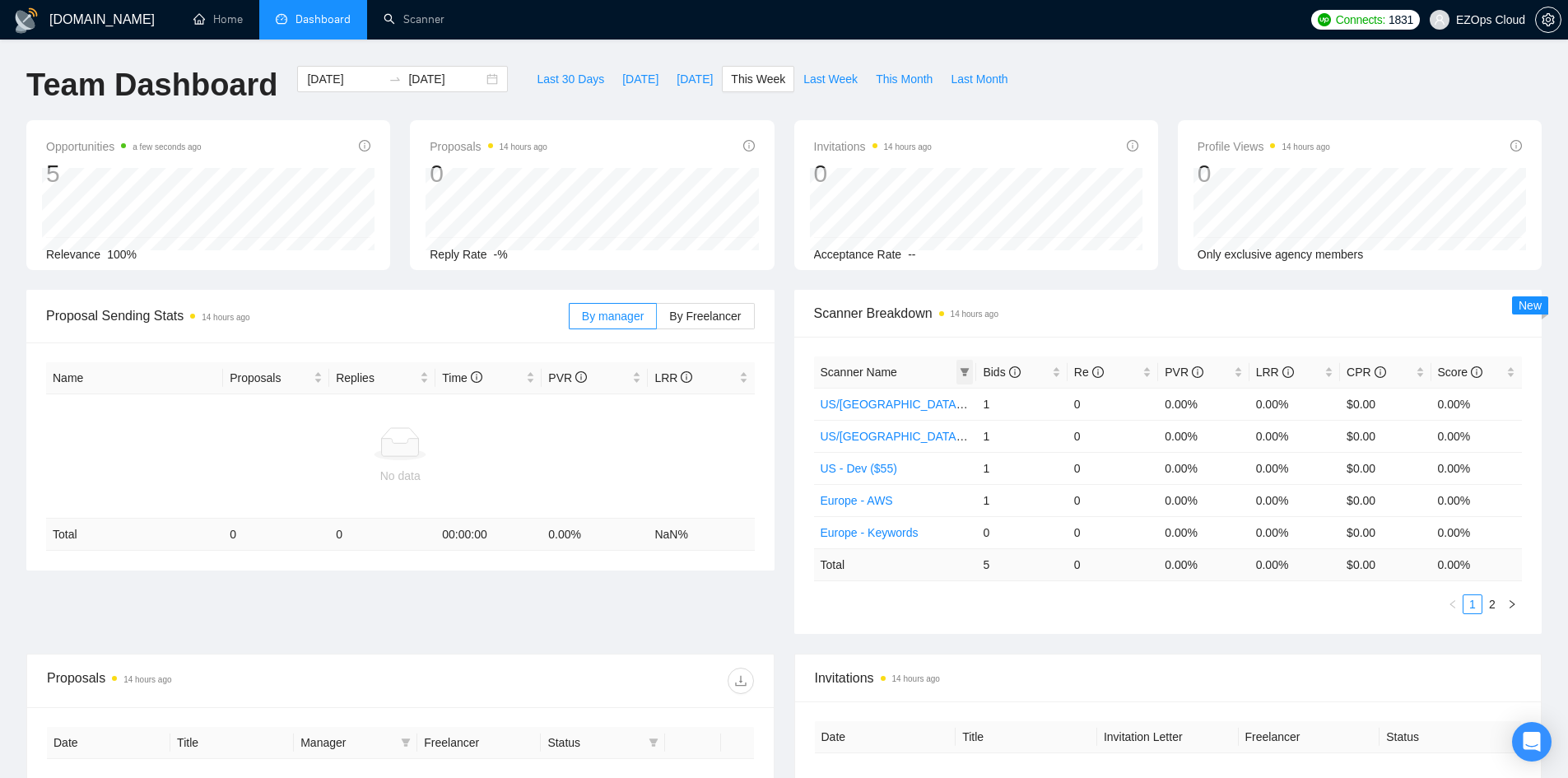
click at [969, 371] on icon "filter" at bounding box center [964, 372] width 10 height 10
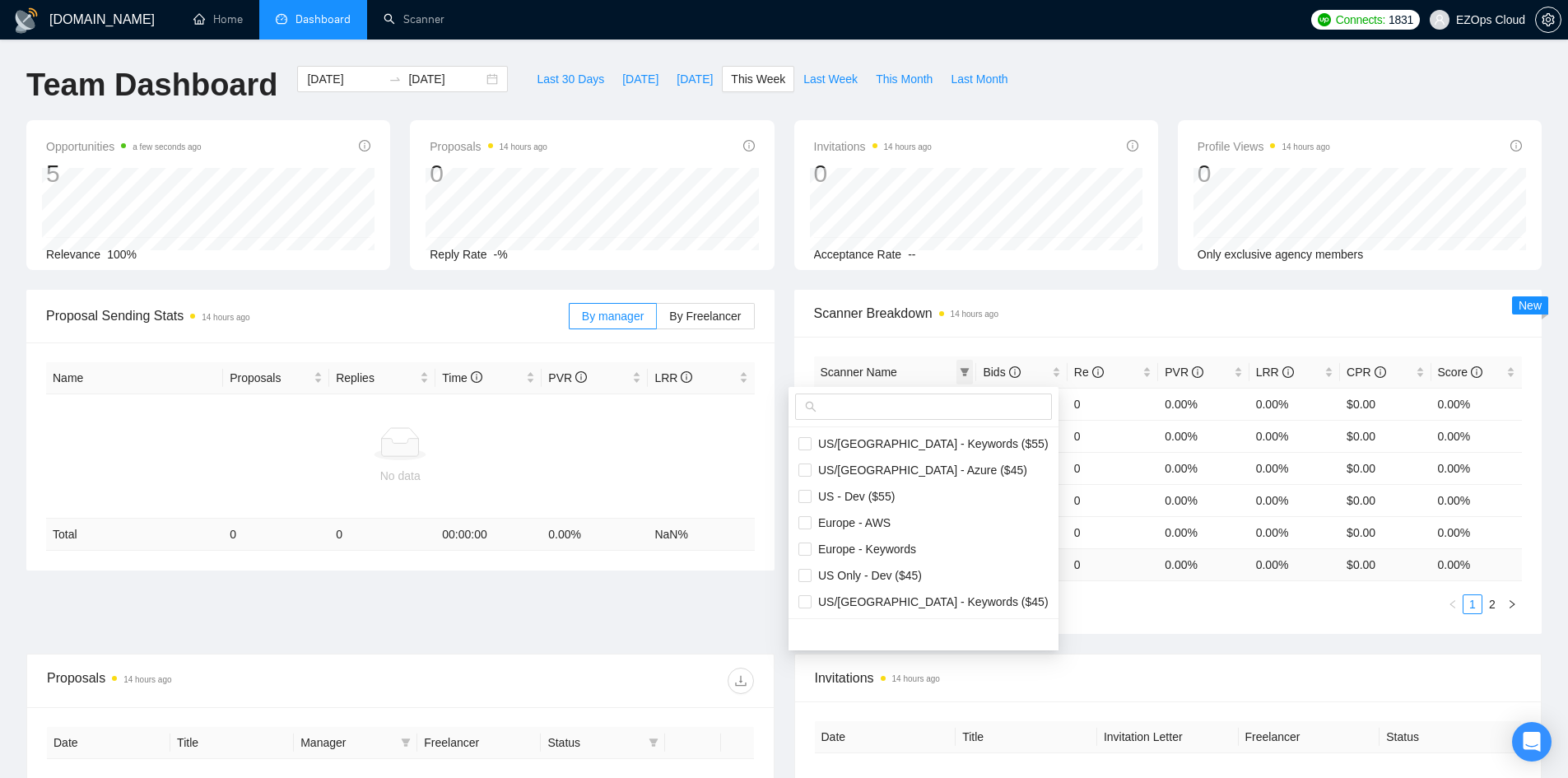
click at [969, 371] on icon "filter" at bounding box center [964, 372] width 10 height 10
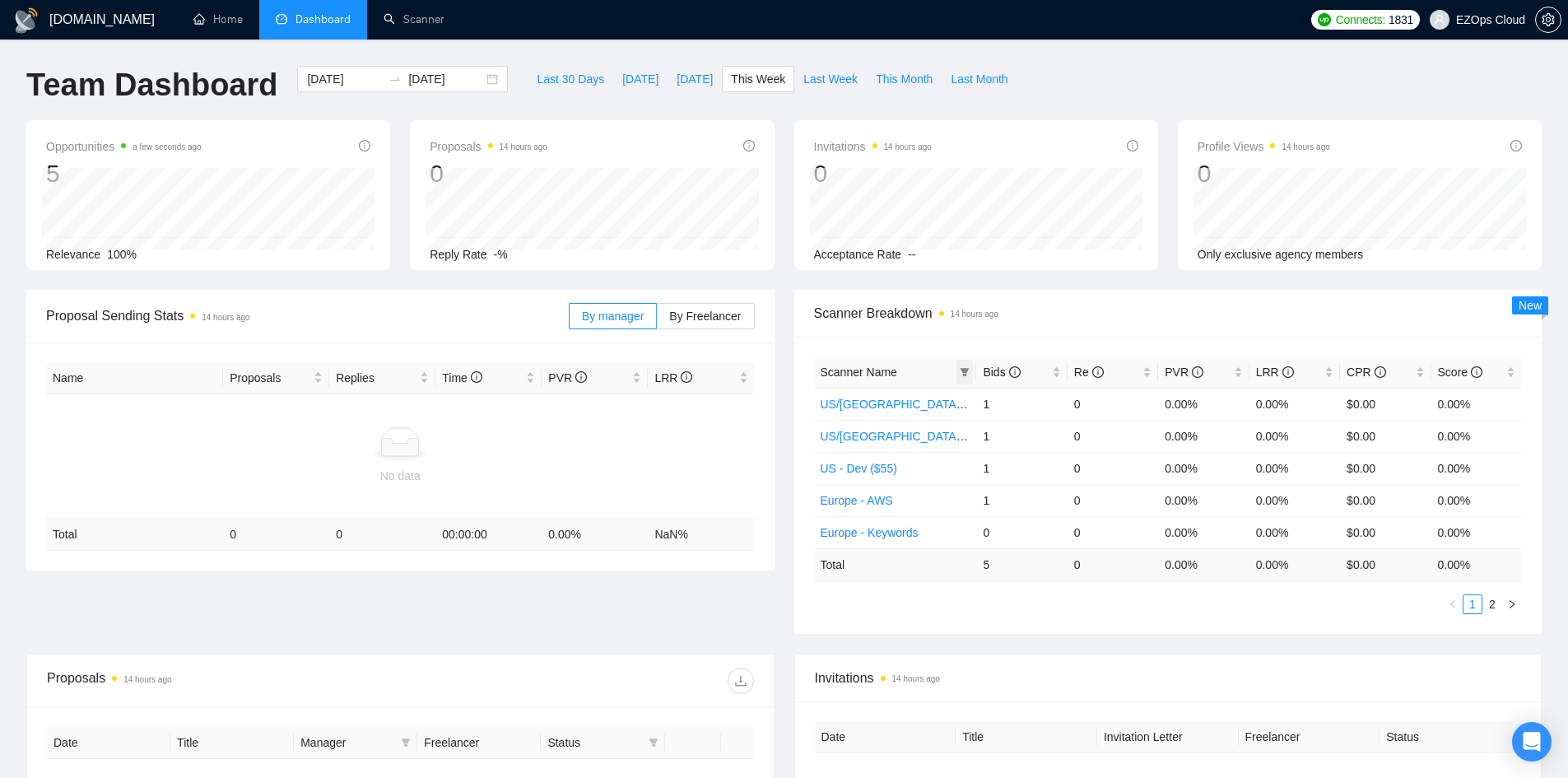
click at [967, 371] on icon "filter" at bounding box center [964, 372] width 9 height 9
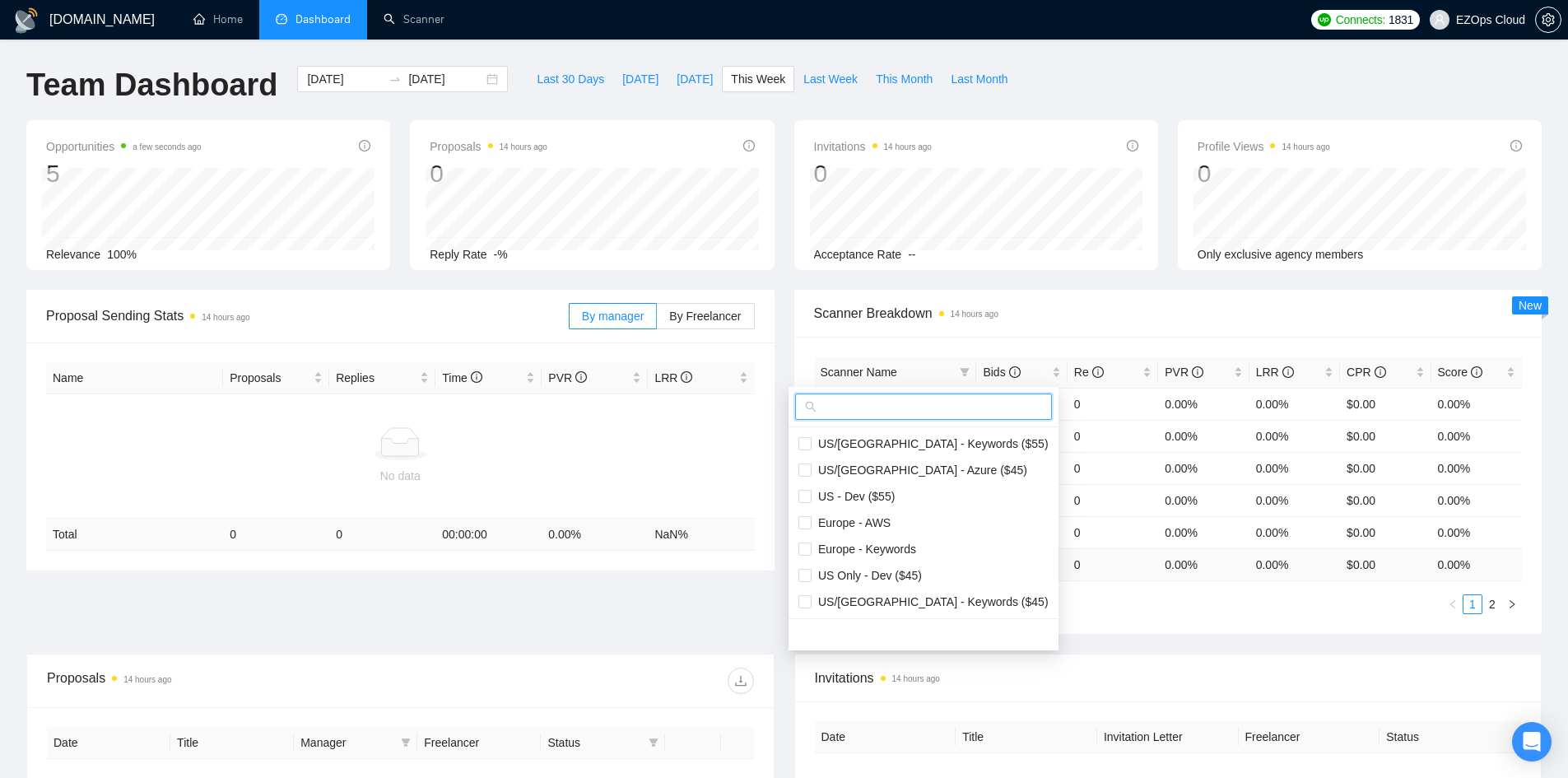
click at [938, 404] on input "text" at bounding box center [930, 406] width 222 height 18
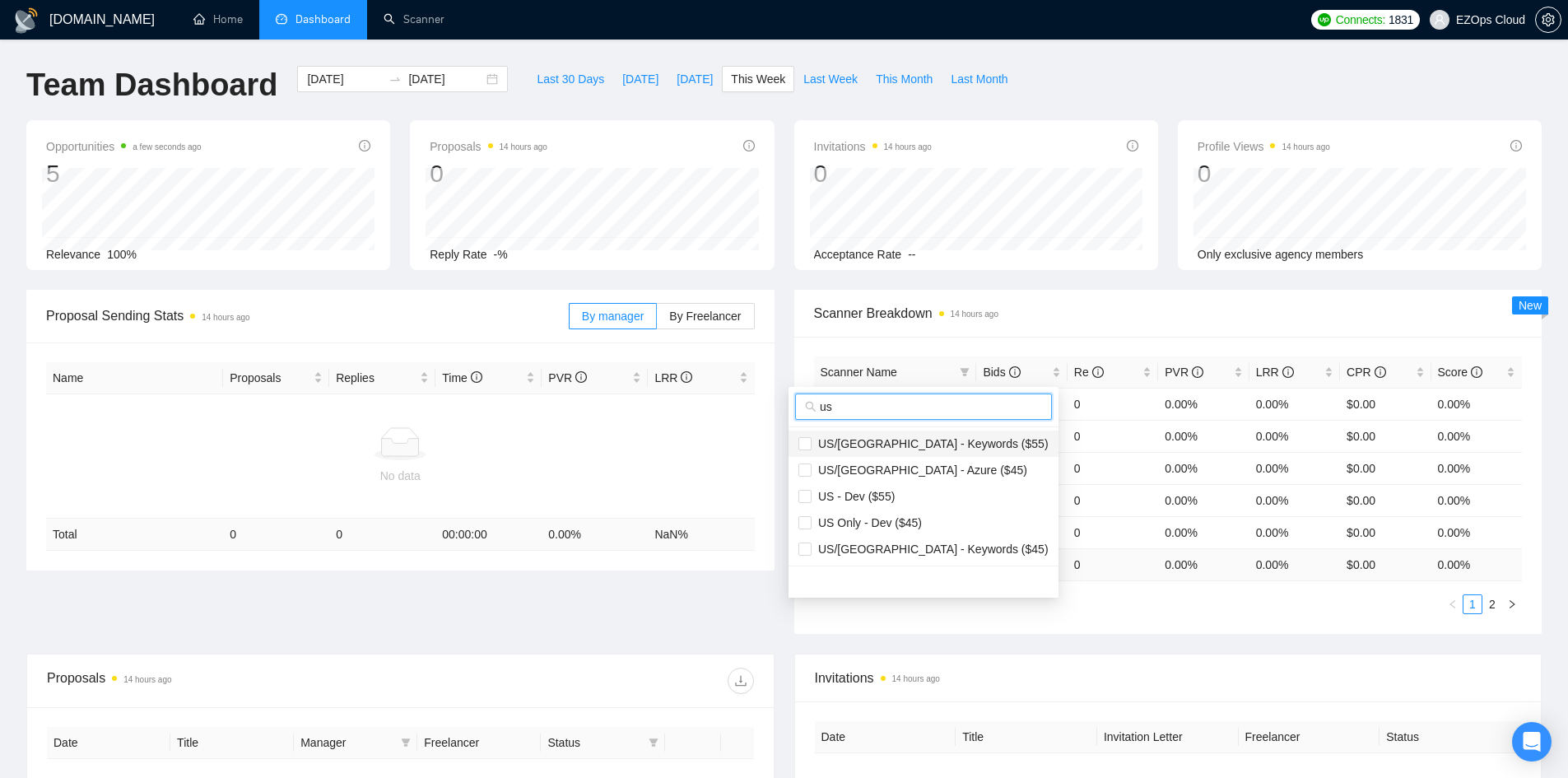
type input "us"
click at [924, 445] on span "US/[GEOGRAPHIC_DATA] - Keywords ($55)" at bounding box center [929, 443] width 237 height 13
checkbox input "true"
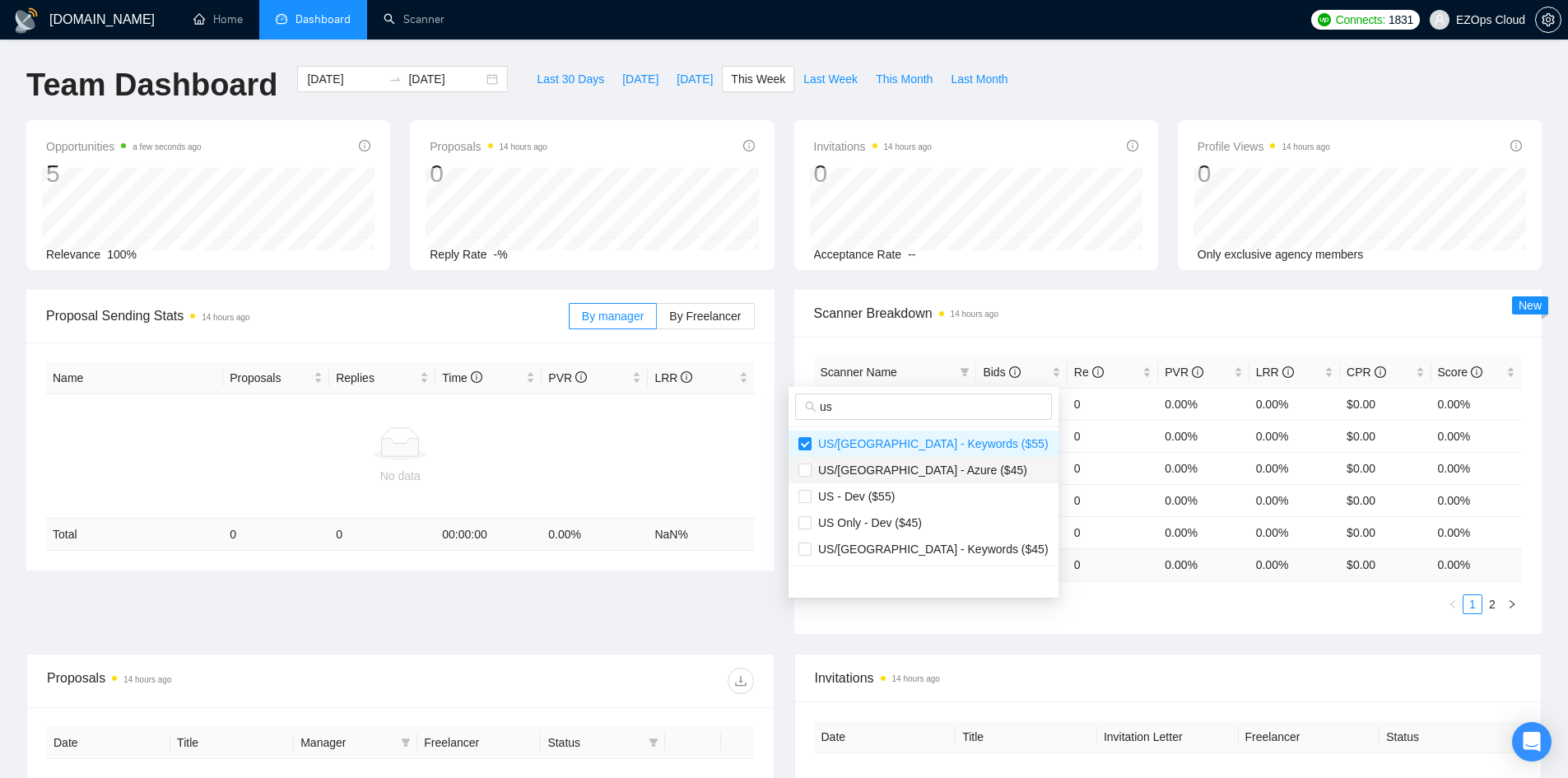
click at [927, 464] on span "US/[GEOGRAPHIC_DATA] - Azure ($45)" at bounding box center [919, 469] width 216 height 13
checkbox input "true"
click at [921, 544] on span "US/[GEOGRAPHIC_DATA] - Keywords ($45)" at bounding box center [929, 548] width 237 height 13
checkbox input "true"
click at [1025, 575] on div "Proposal Sending Stats 14 hours ago By manager By Freelancer Name Proposals Rep…" at bounding box center [783, 472] width 1535 height 364
